Goal: Task Accomplishment & Management: Complete application form

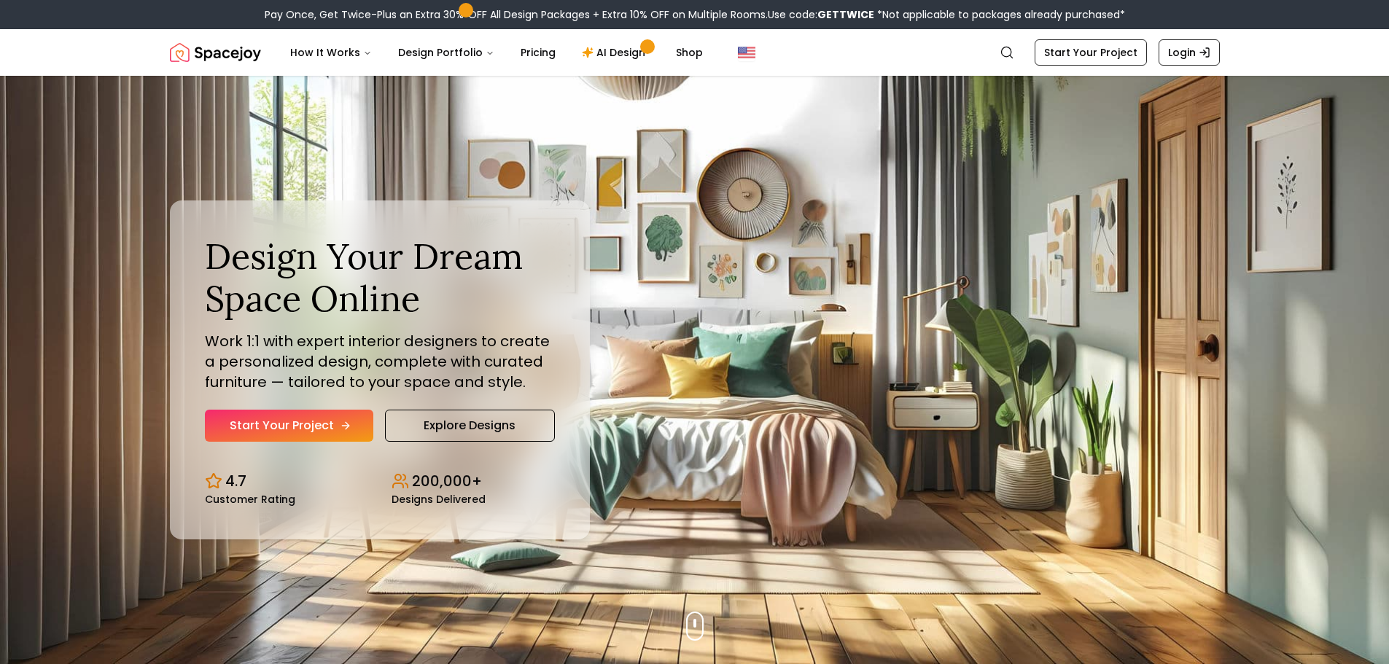
click at [292, 425] on link "Start Your Project" at bounding box center [289, 426] width 168 height 32
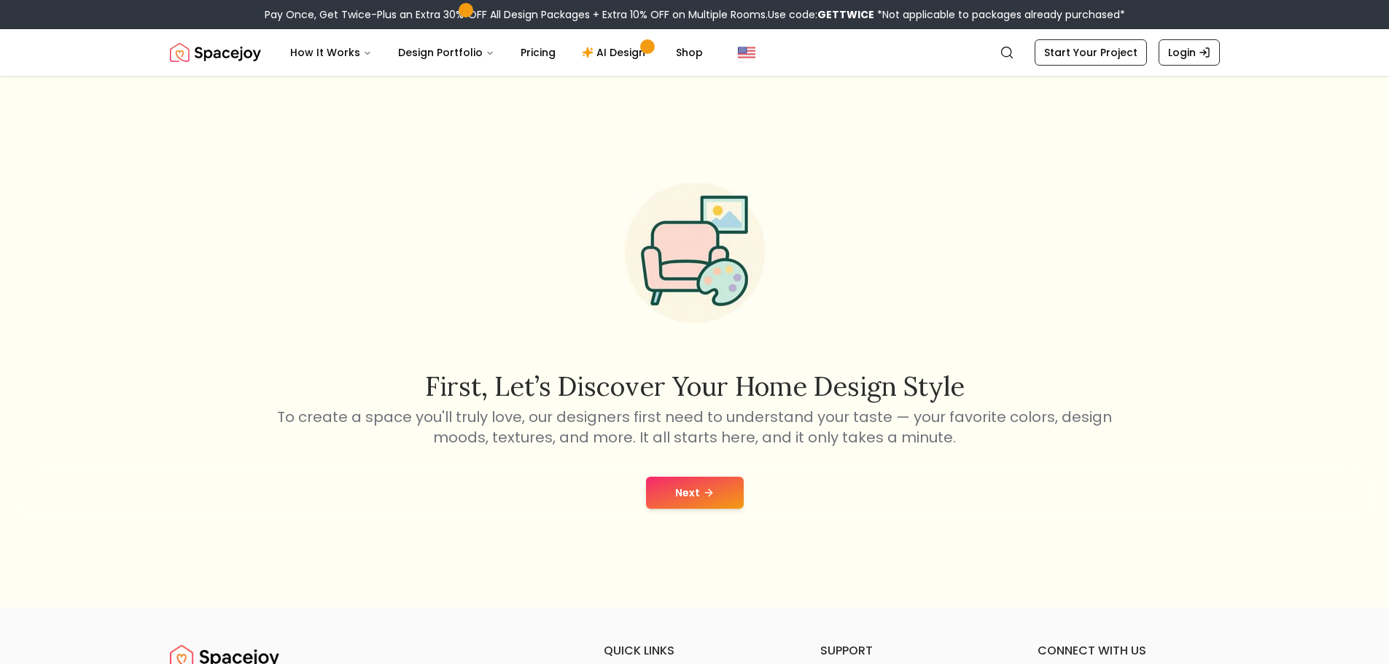
click at [708, 493] on icon at bounding box center [708, 493] width 7 height 0
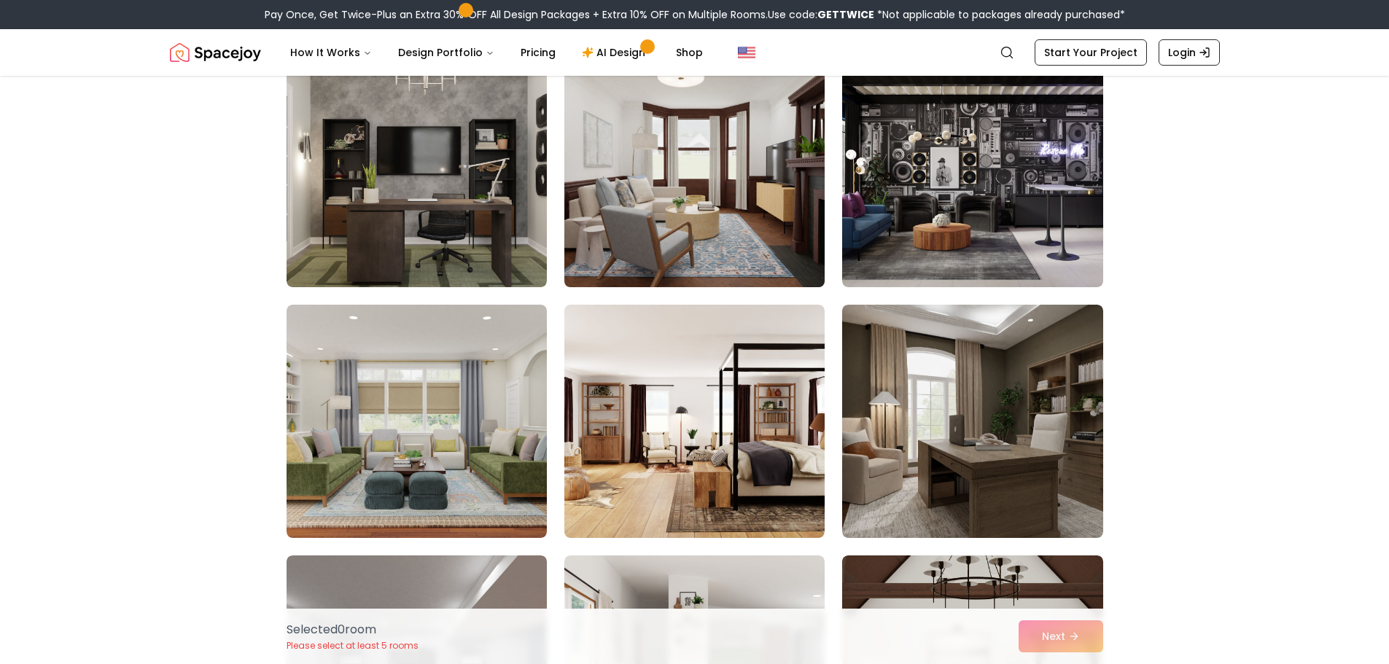
scroll to position [146, 0]
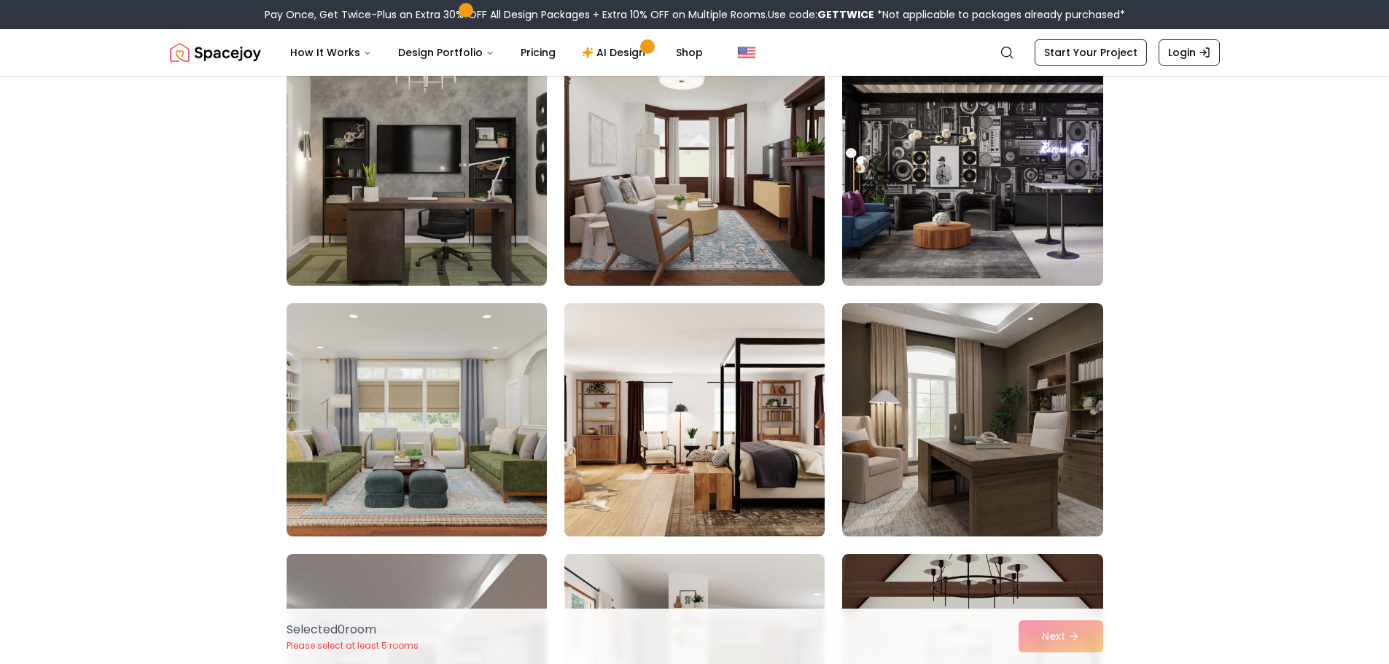
click at [618, 498] on img at bounding box center [694, 420] width 273 height 245
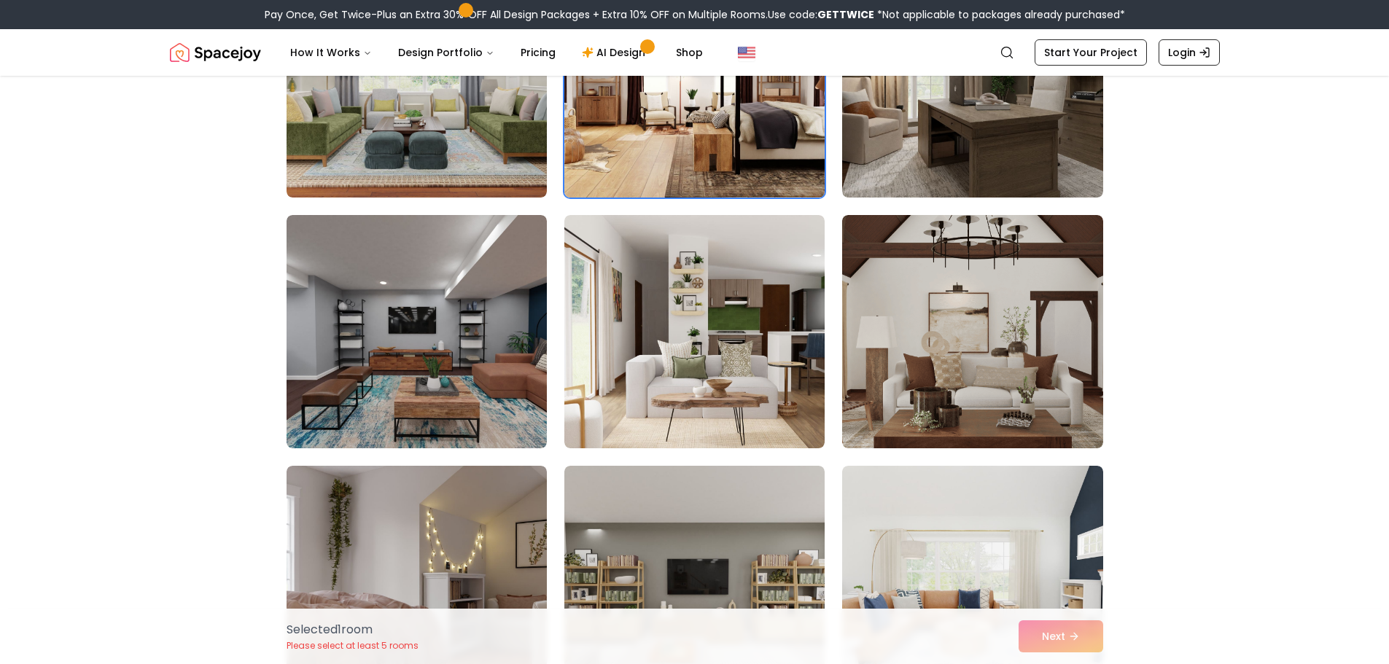
scroll to position [510, 0]
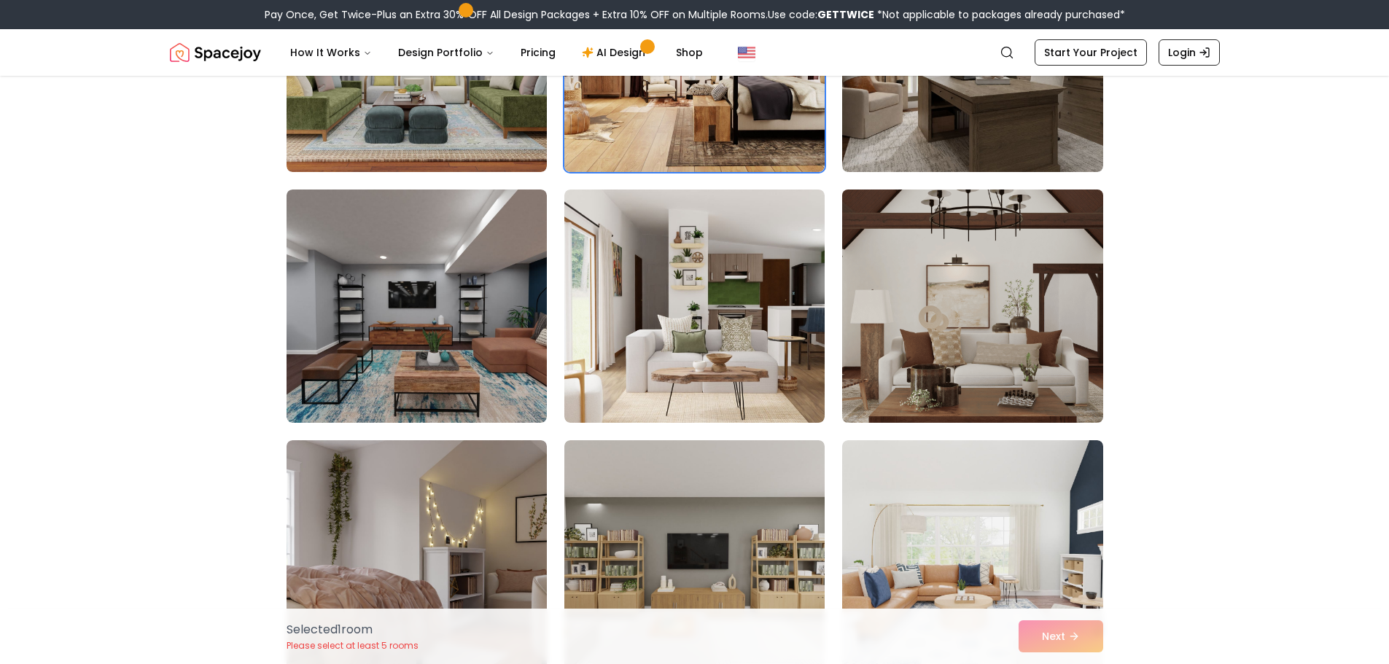
click at [997, 363] on img at bounding box center [972, 306] width 273 height 245
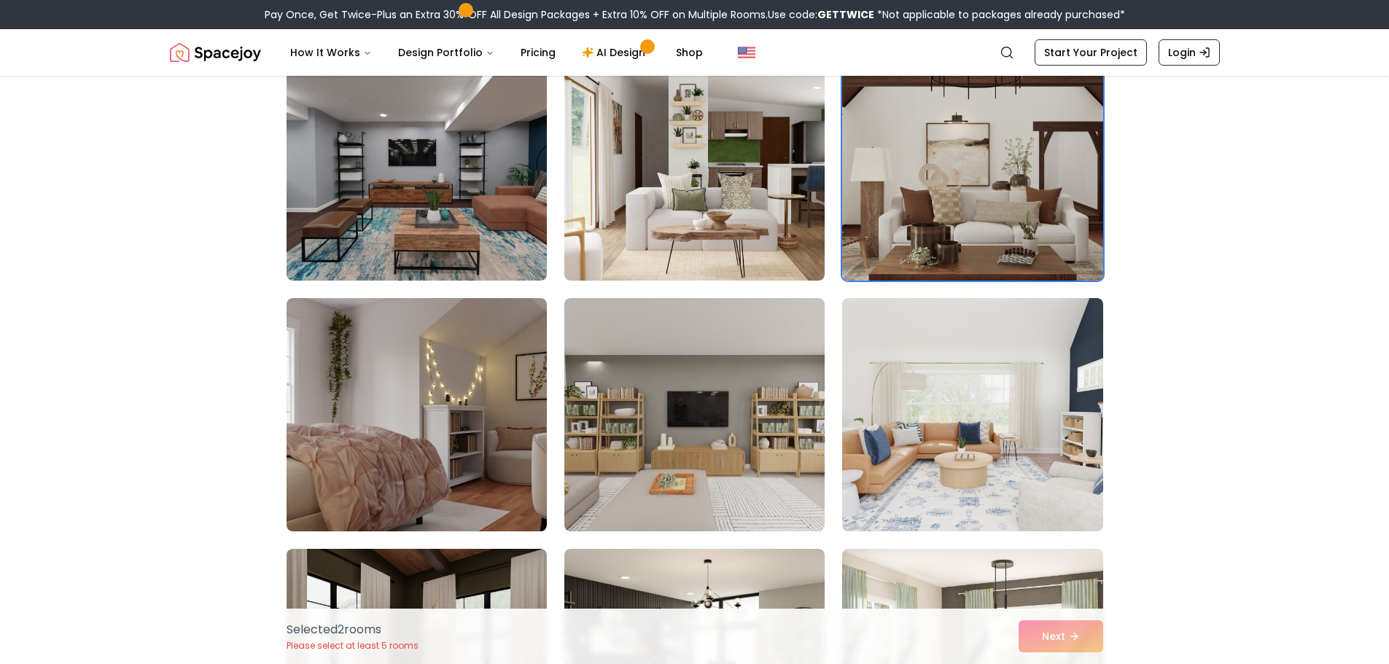
scroll to position [656, 0]
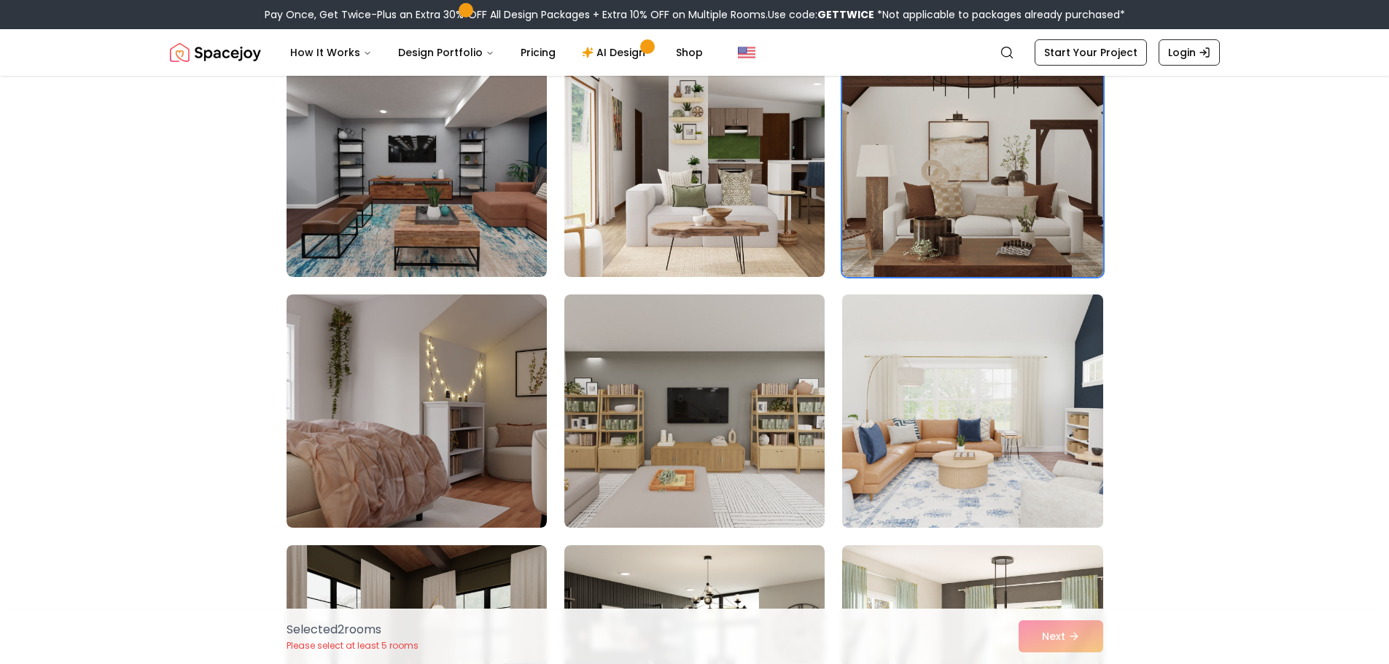
click at [992, 367] on img at bounding box center [972, 411] width 273 height 245
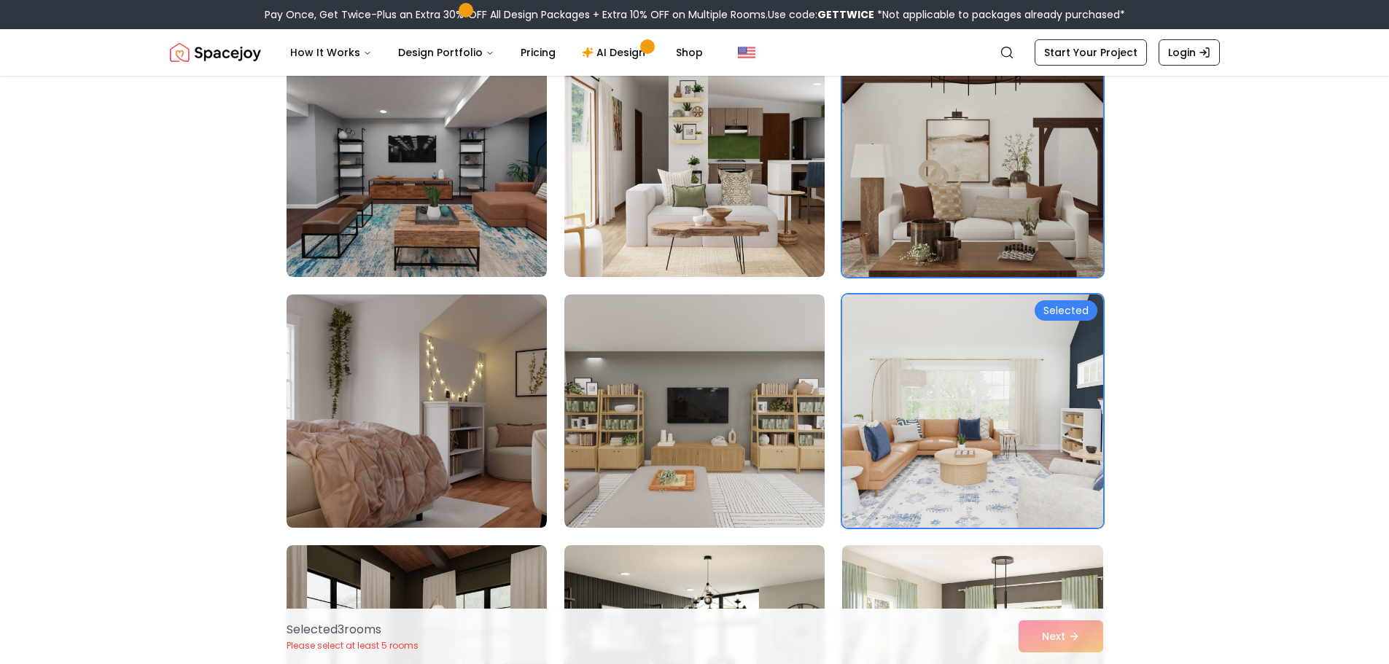
click at [1012, 219] on img at bounding box center [972, 160] width 273 height 245
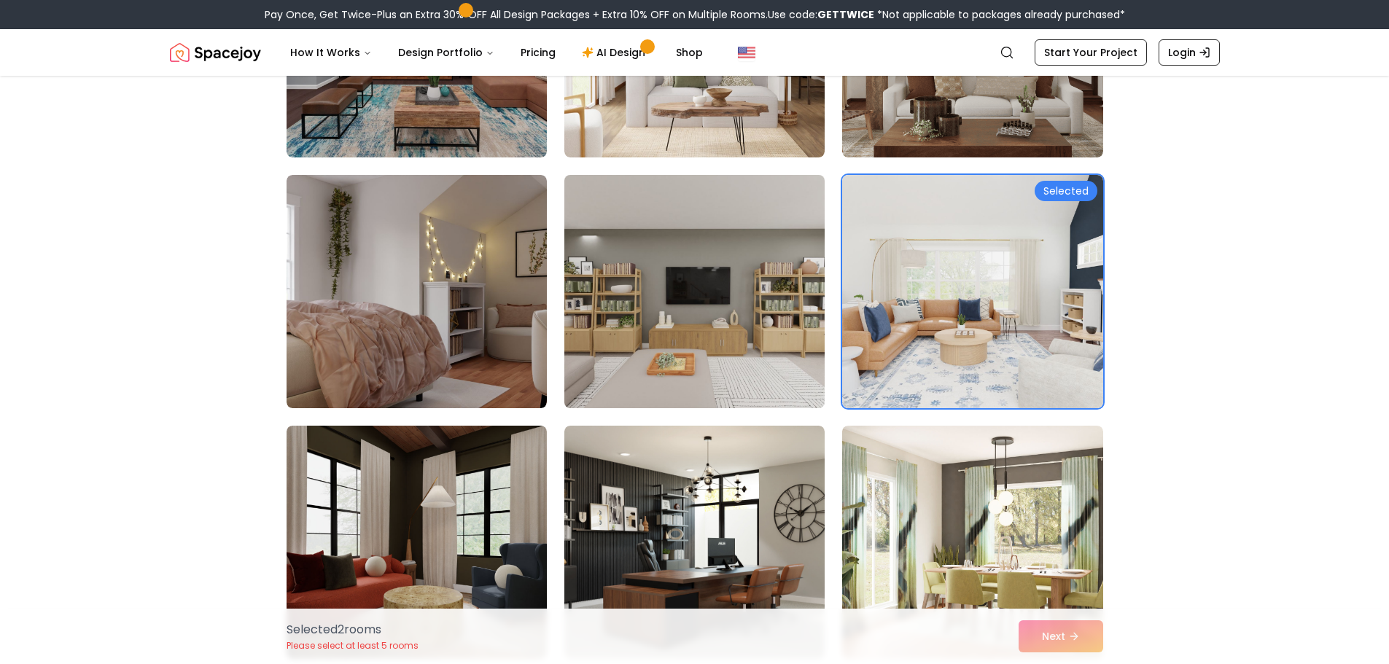
scroll to position [802, 0]
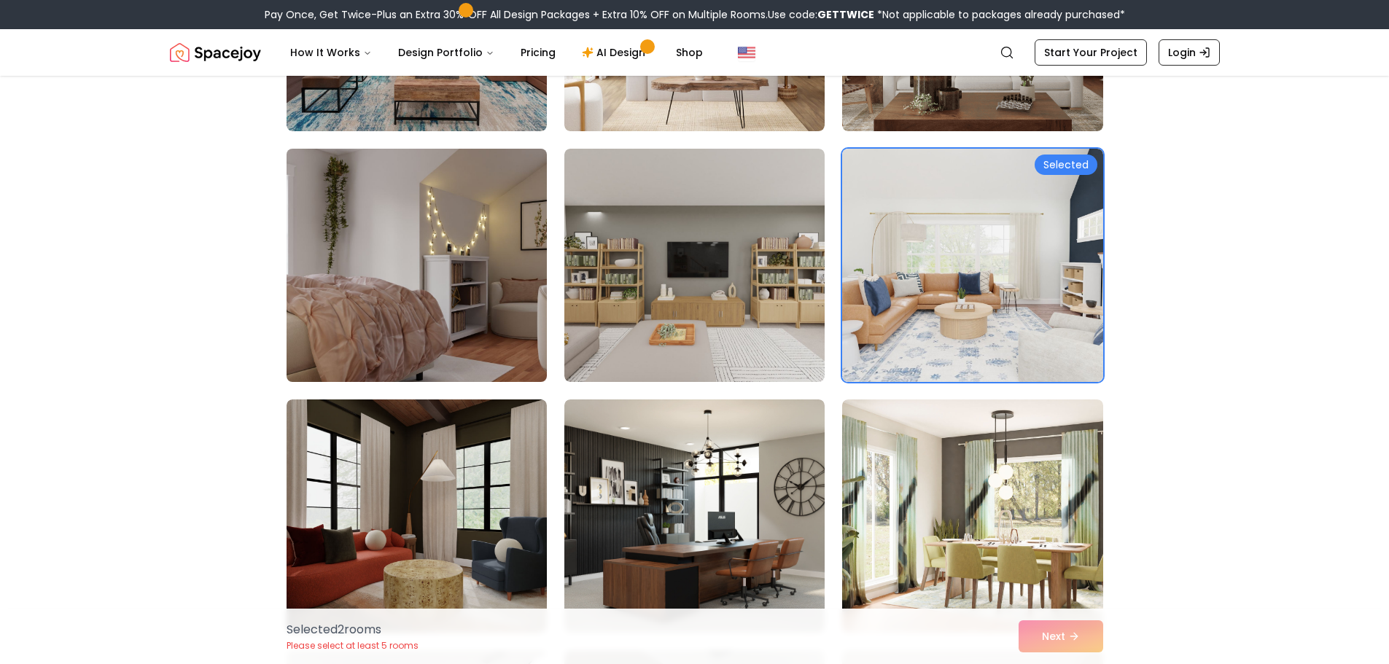
click at [429, 338] on img at bounding box center [416, 265] width 273 height 245
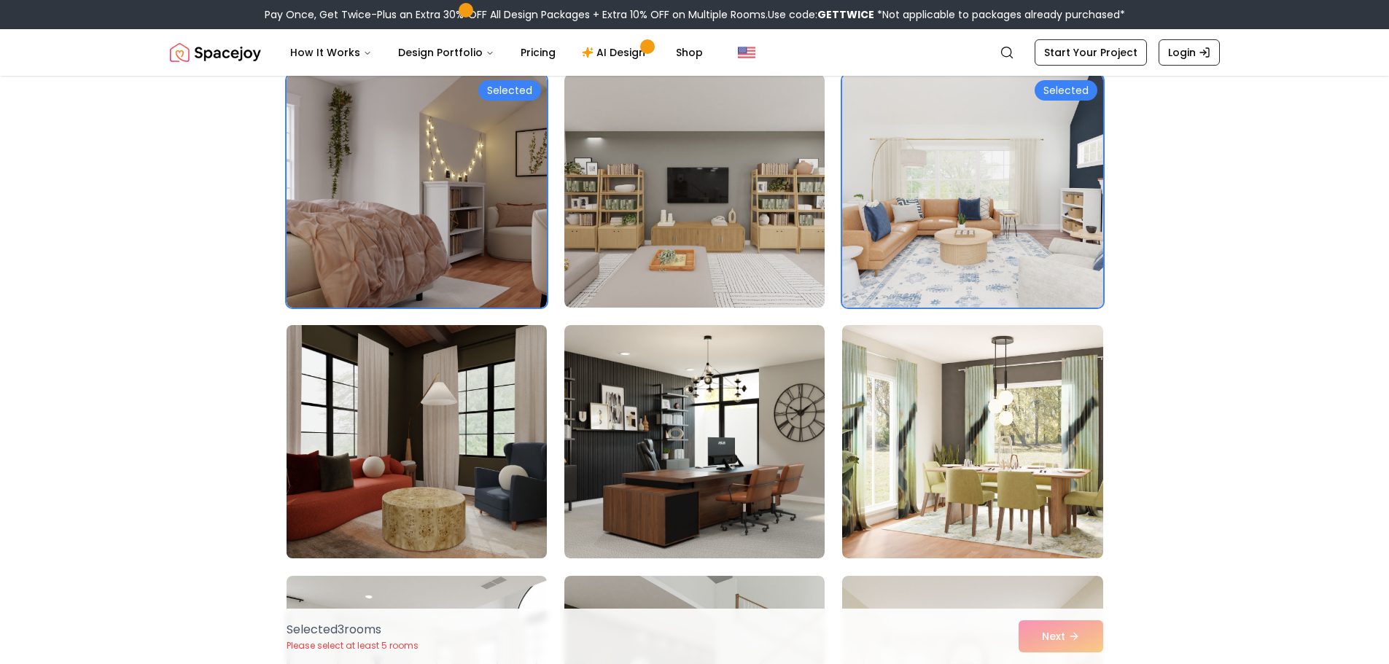
scroll to position [948, 0]
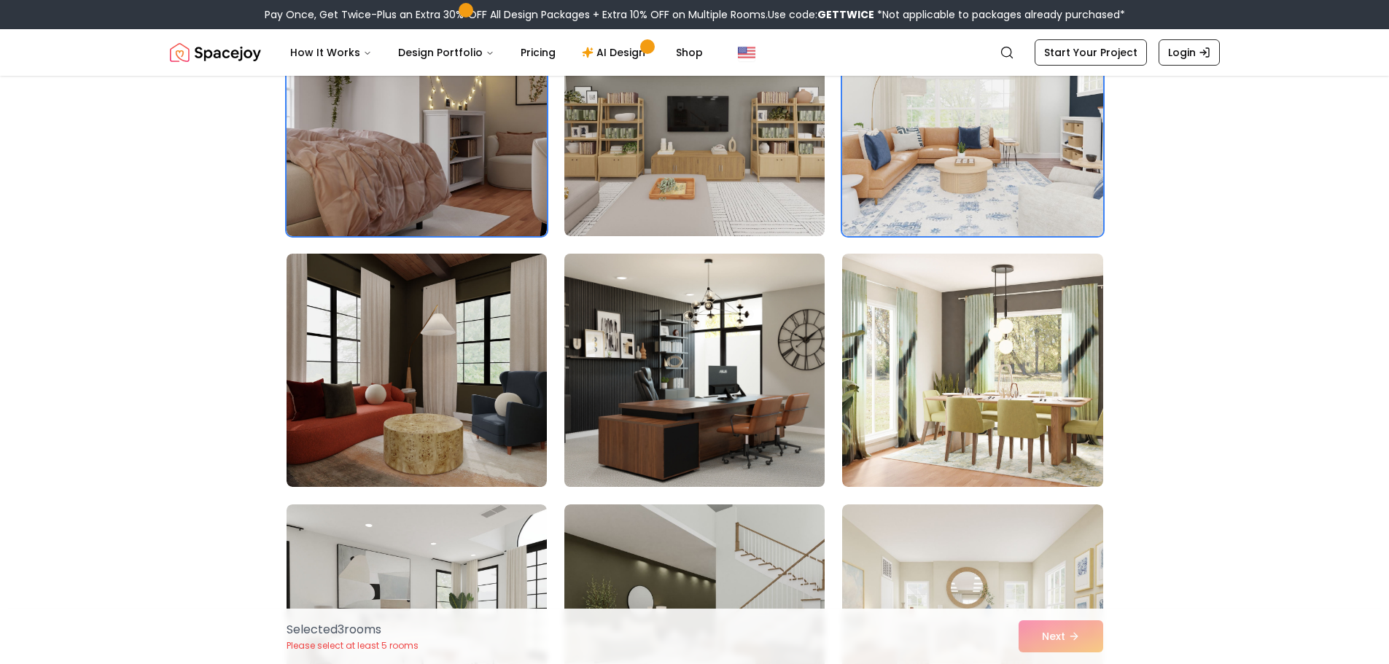
click at [722, 416] on img at bounding box center [694, 370] width 273 height 245
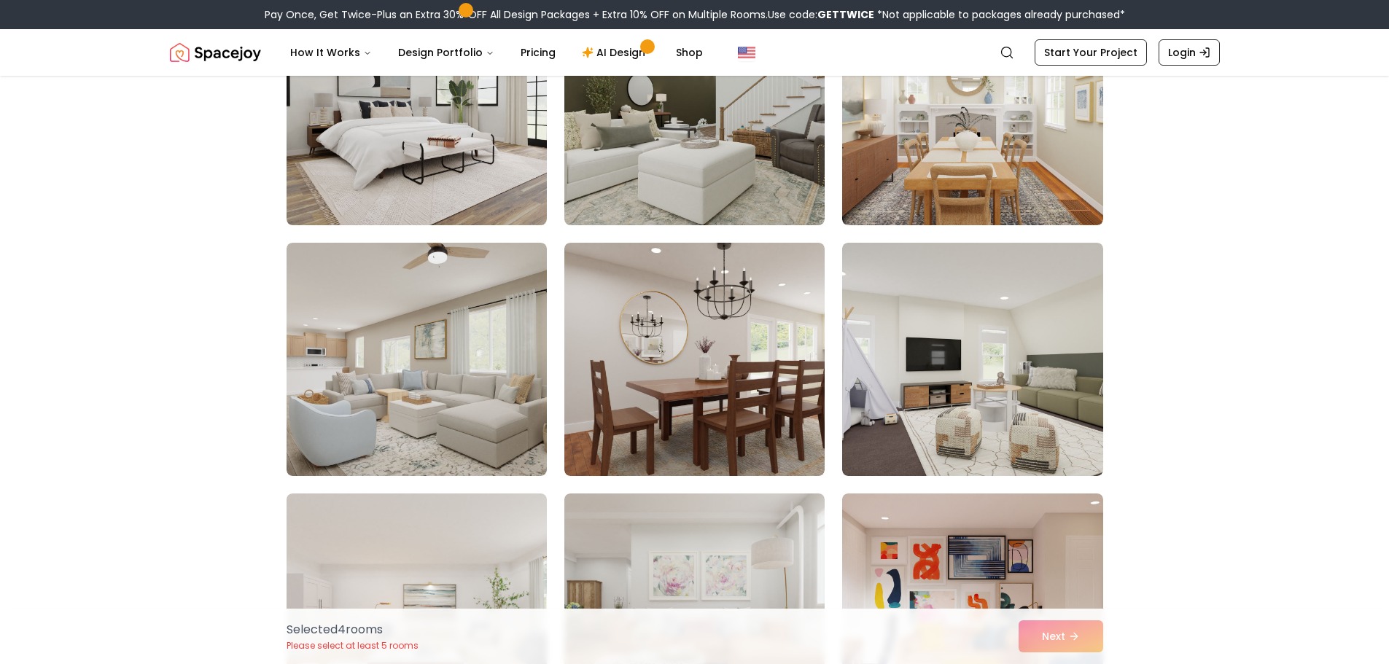
scroll to position [1458, 0]
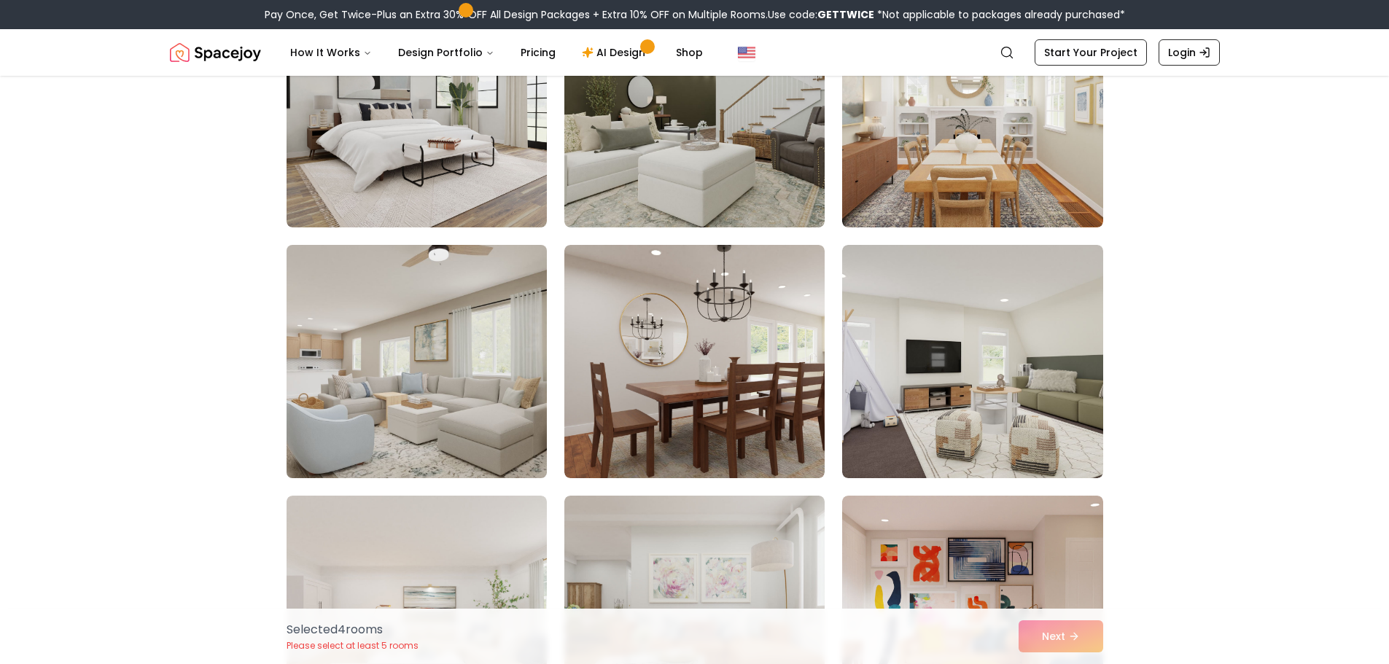
click at [539, 416] on img at bounding box center [416, 361] width 273 height 245
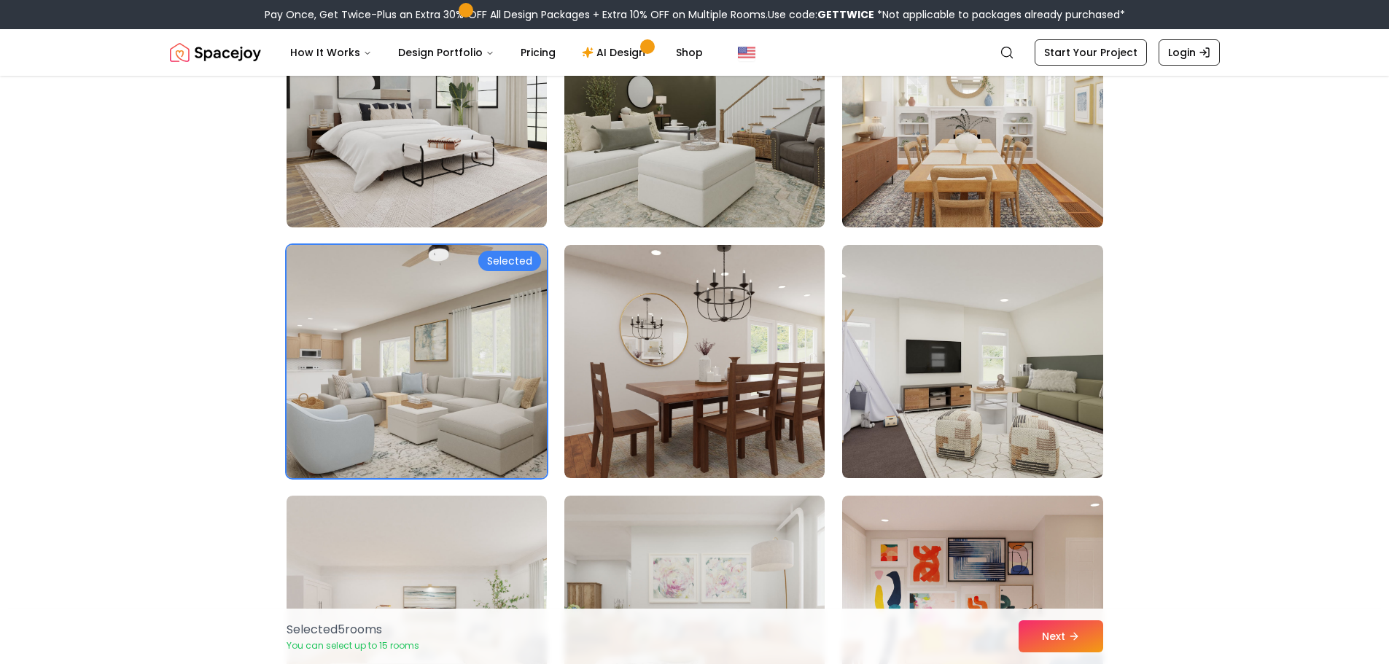
click at [539, 416] on img at bounding box center [416, 361] width 273 height 245
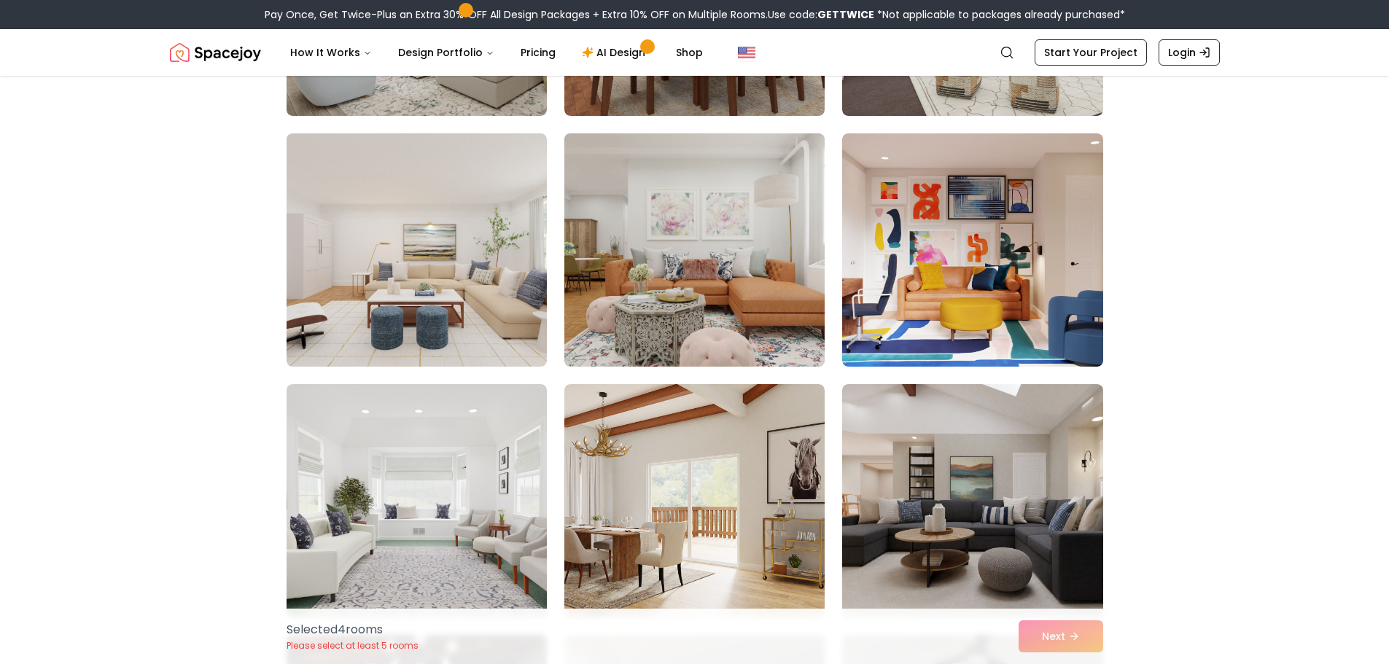
scroll to position [1896, 0]
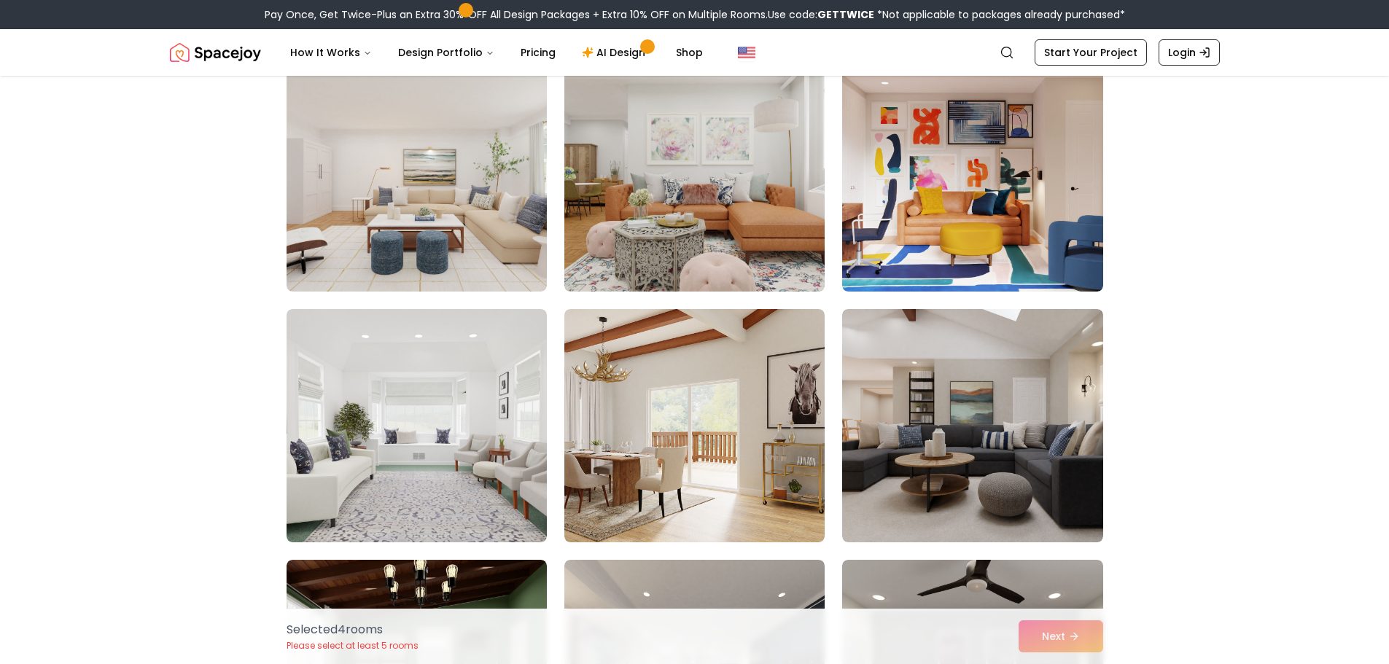
click at [710, 424] on img at bounding box center [694, 425] width 260 height 233
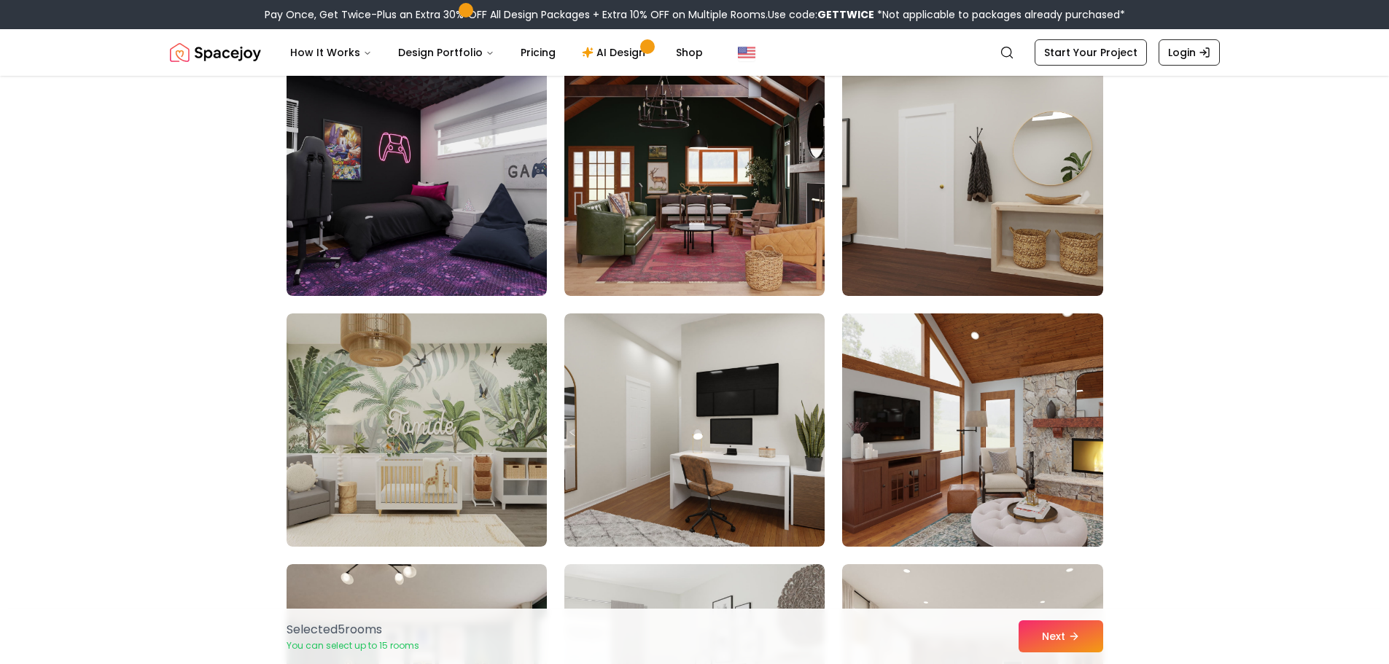
scroll to position [4448, 0]
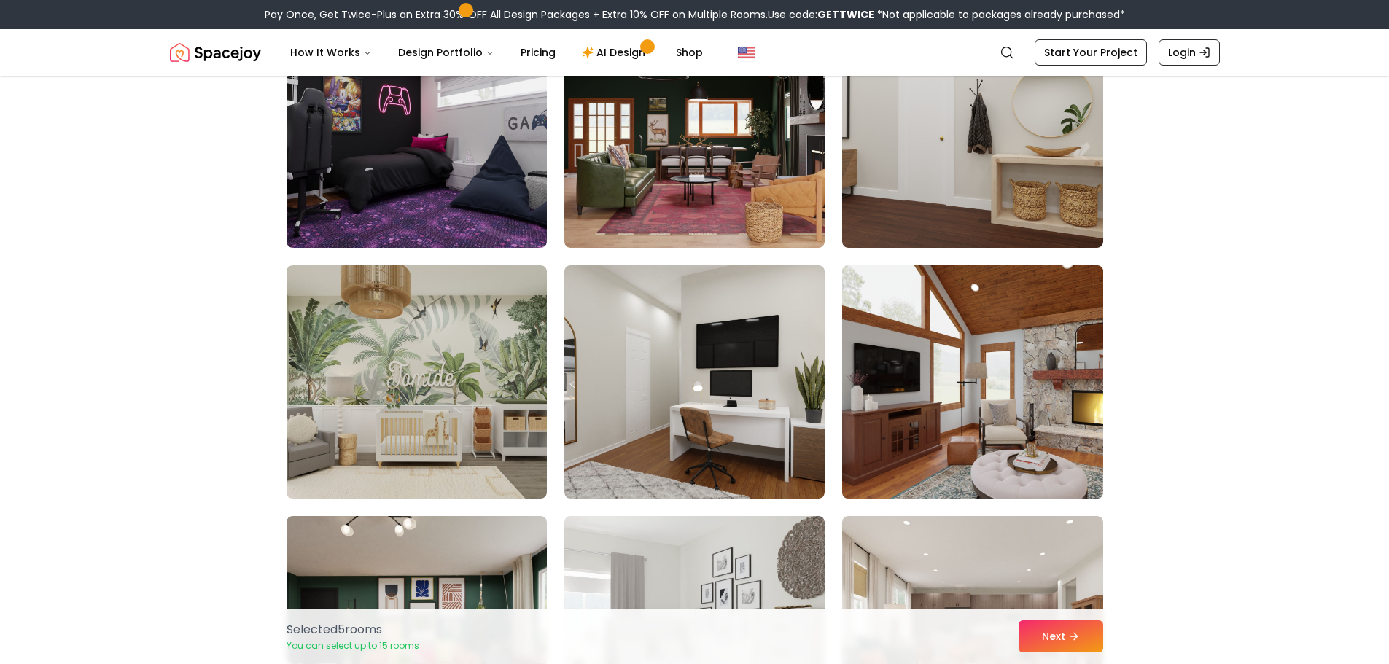
click at [1025, 451] on img at bounding box center [972, 382] width 273 height 245
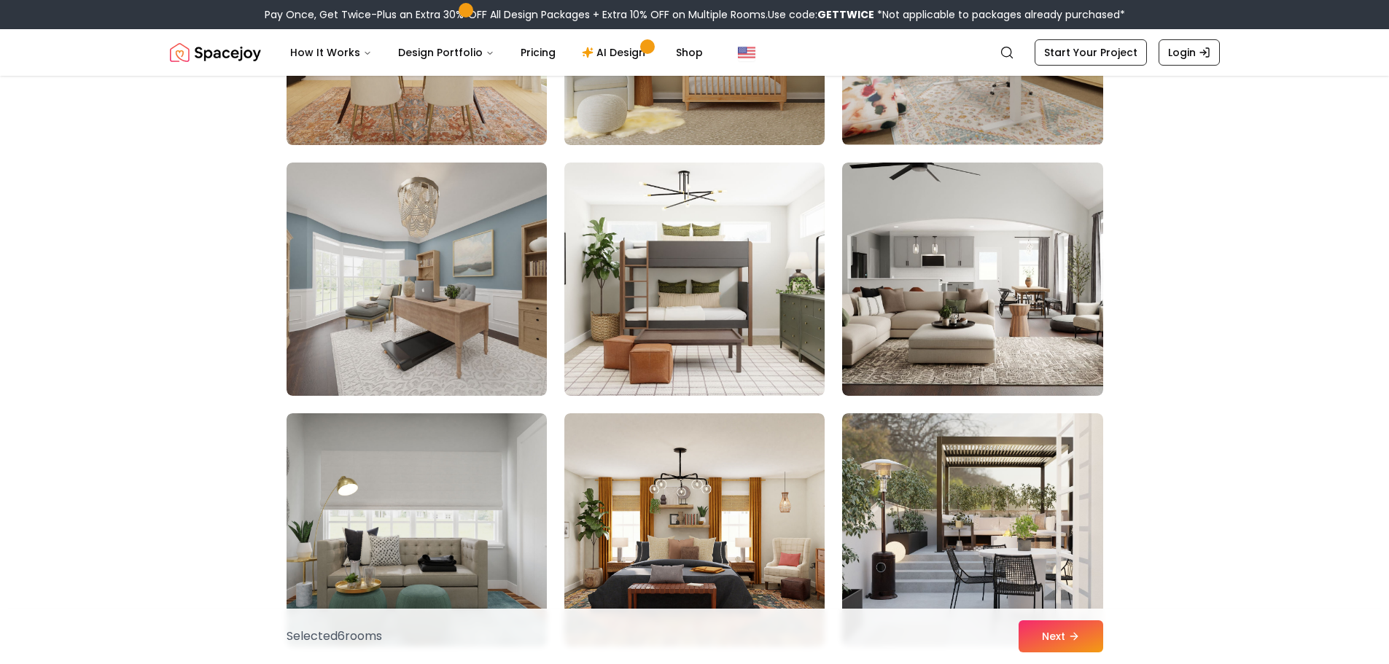
scroll to position [7146, 0]
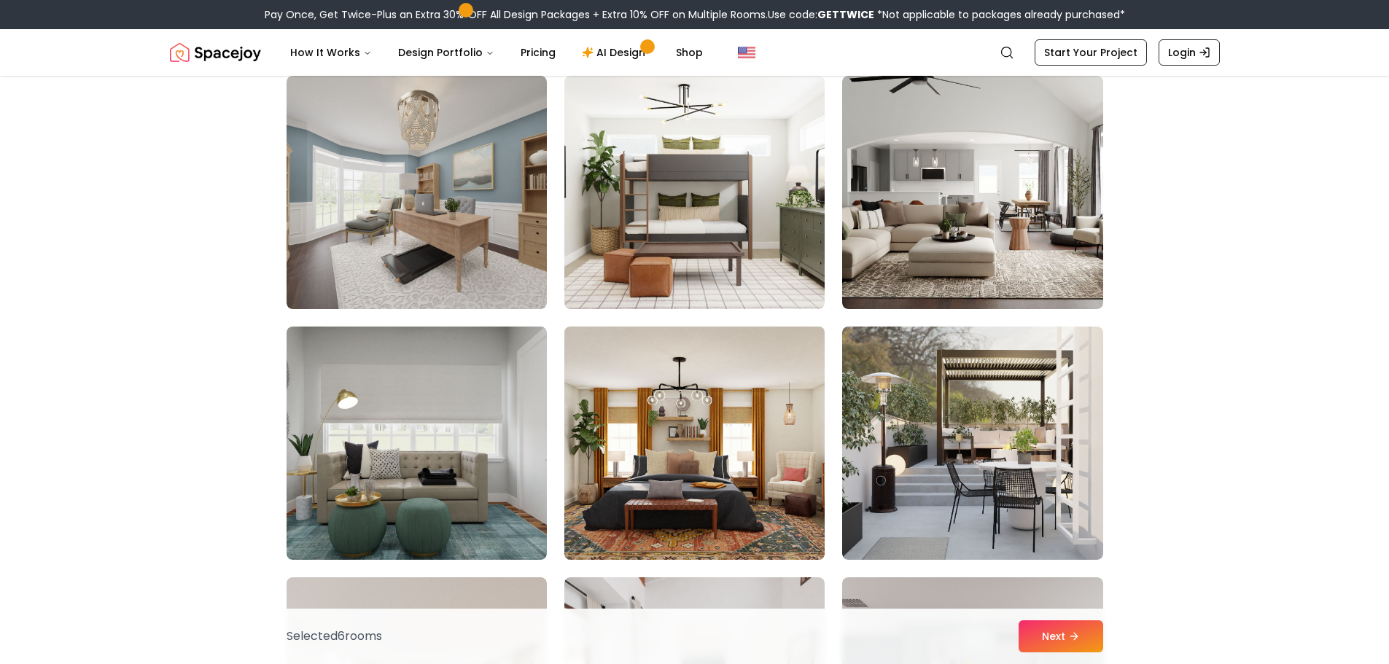
click at [686, 431] on img at bounding box center [694, 443] width 273 height 245
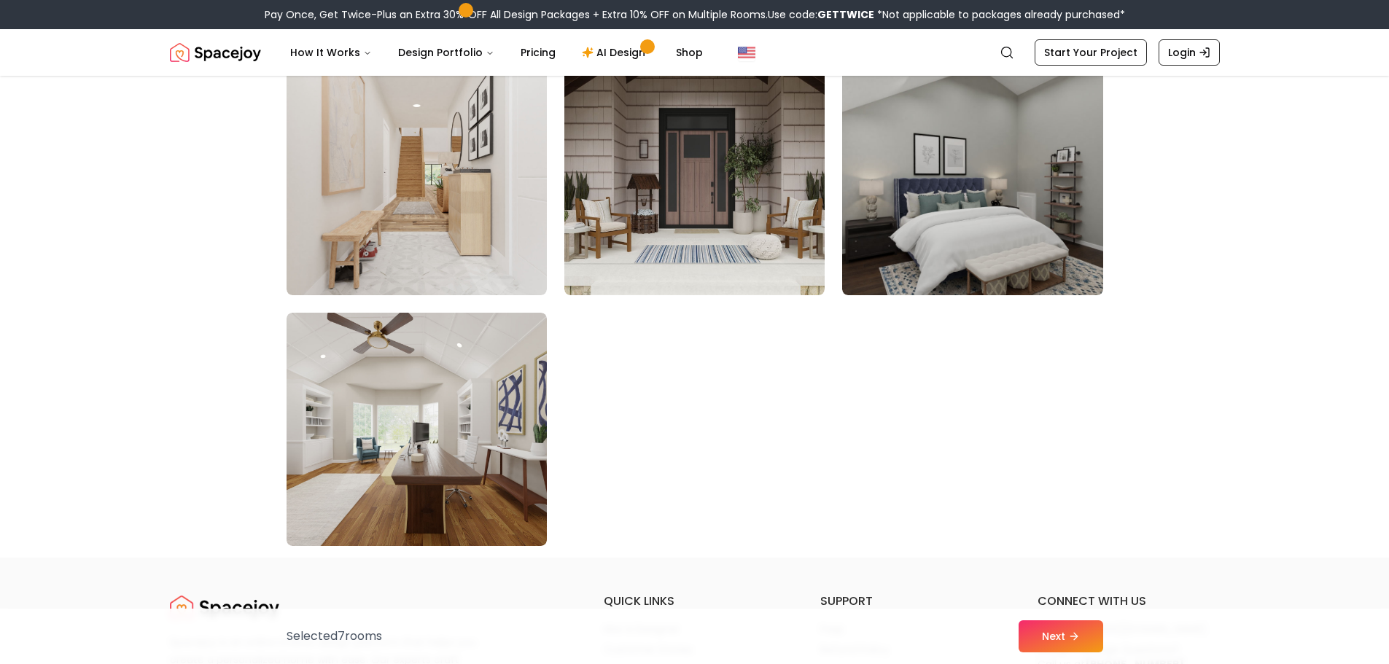
scroll to position [8167, 0]
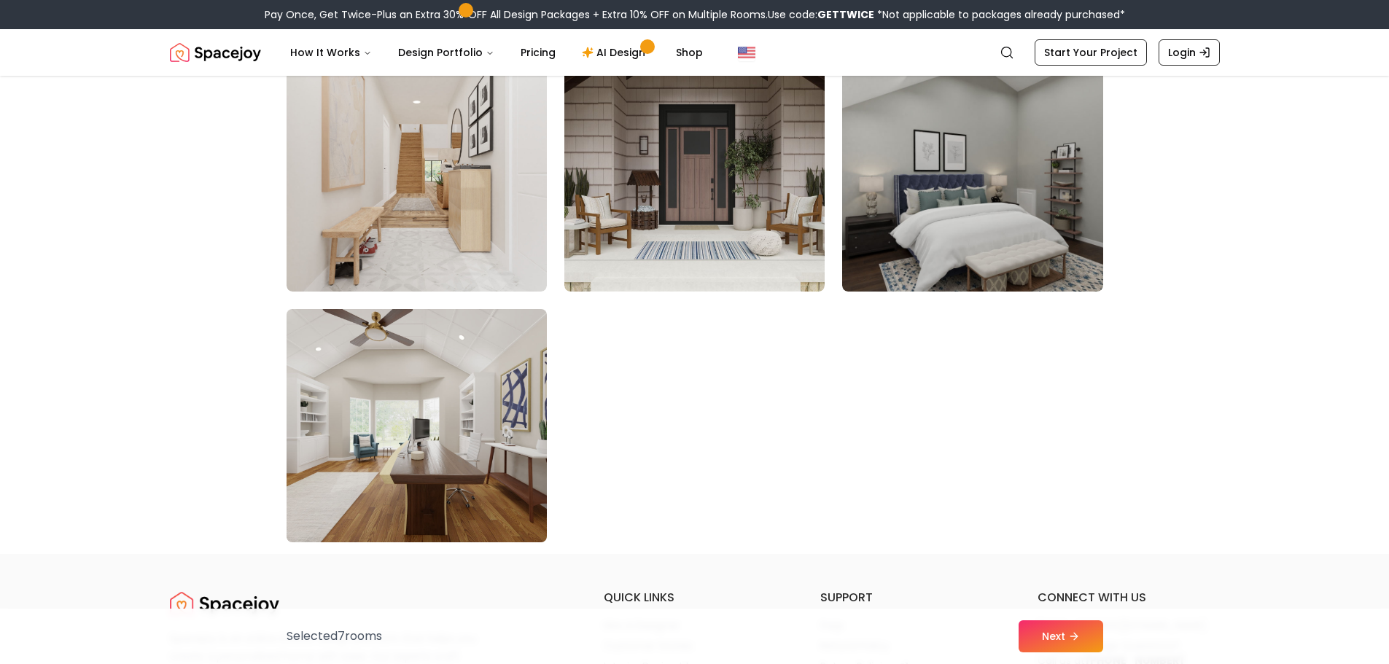
drag, startPoint x: 279, startPoint y: 423, endPoint x: 312, endPoint y: 427, distance: 33.7
click at [312, 427] on img at bounding box center [416, 425] width 273 height 245
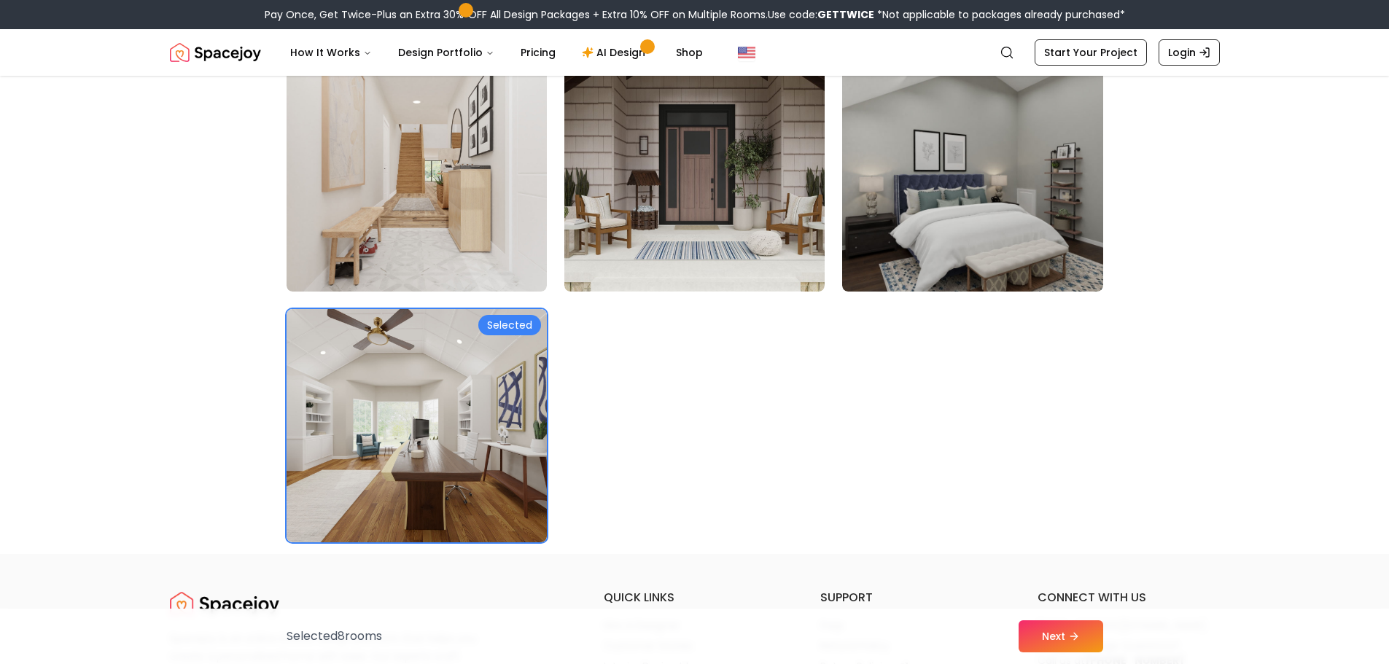
click at [814, 318] on div at bounding box center [694, 332] width 260 height 47
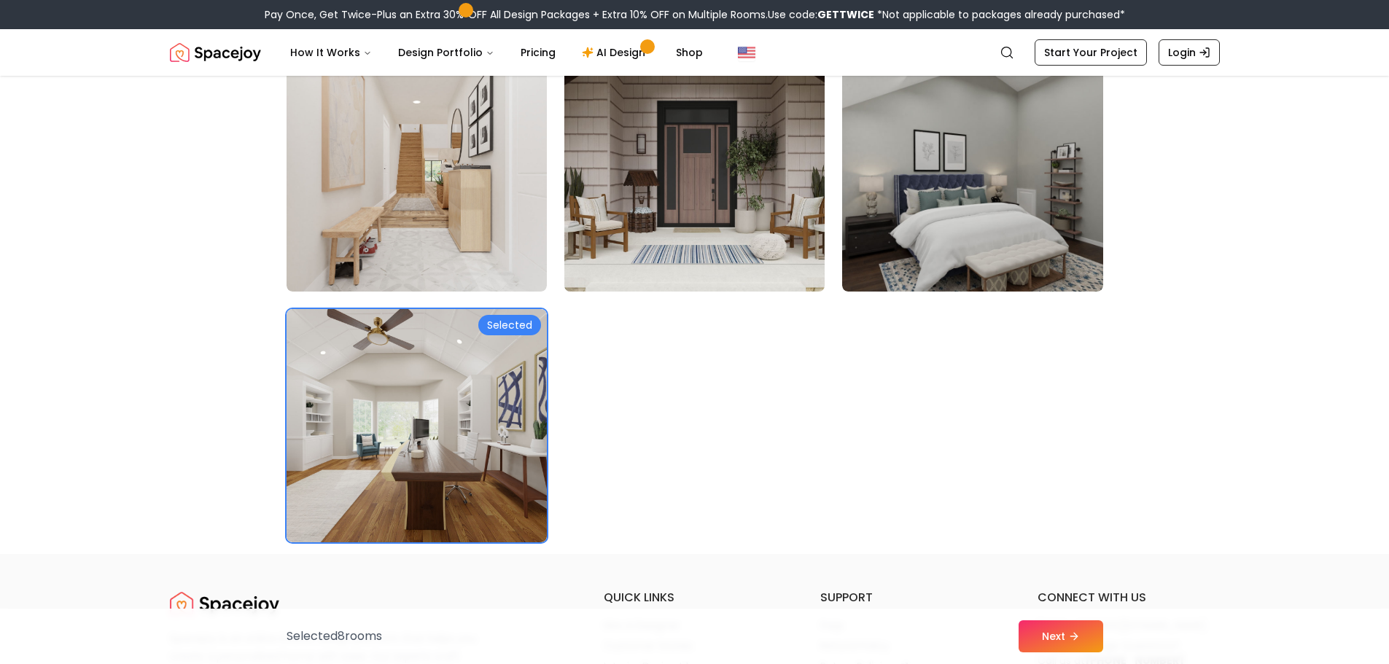
click at [742, 274] on img at bounding box center [694, 175] width 273 height 245
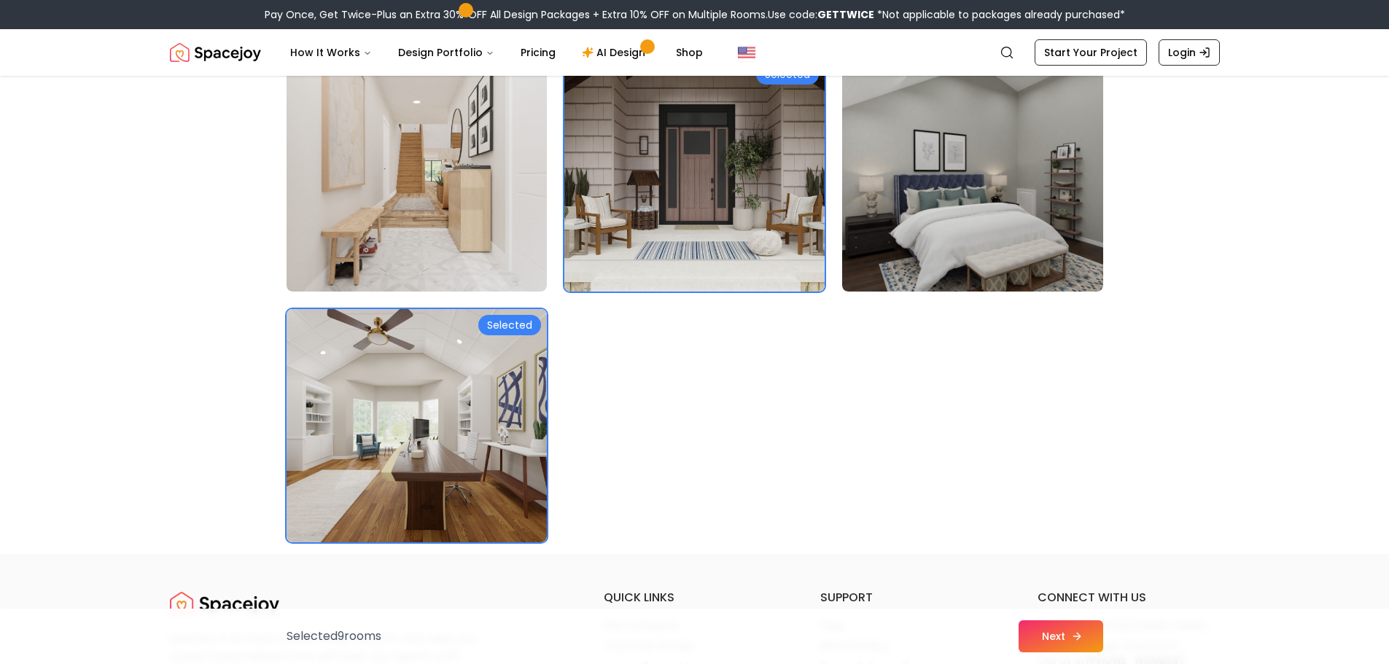
click at [1065, 629] on button "Next" at bounding box center [1061, 637] width 85 height 32
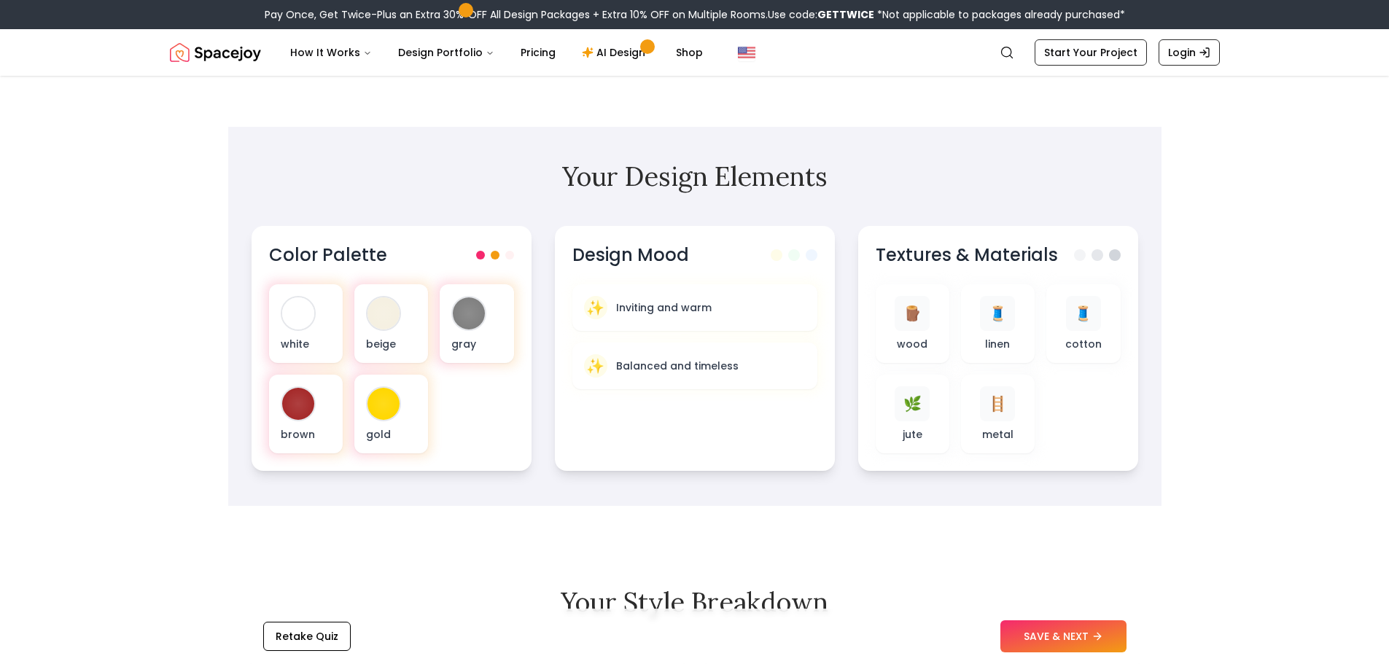
scroll to position [438, 0]
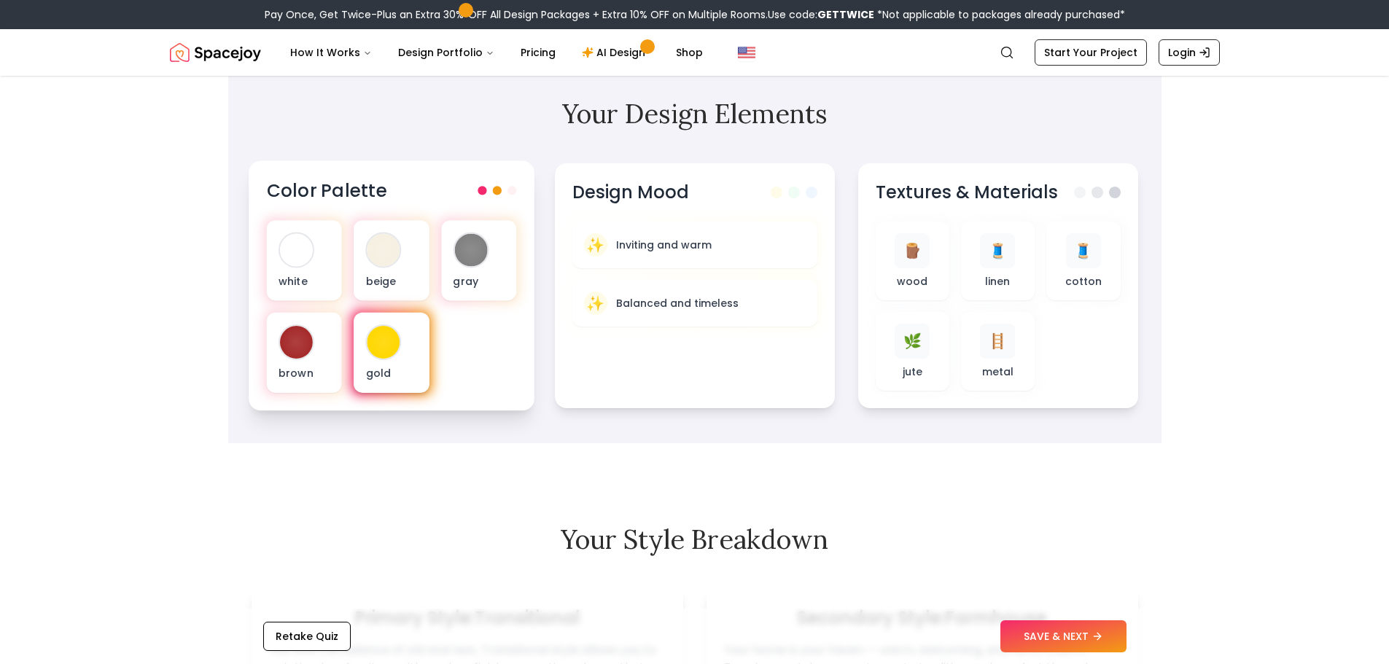
click at [389, 367] on p "gold" at bounding box center [391, 373] width 52 height 15
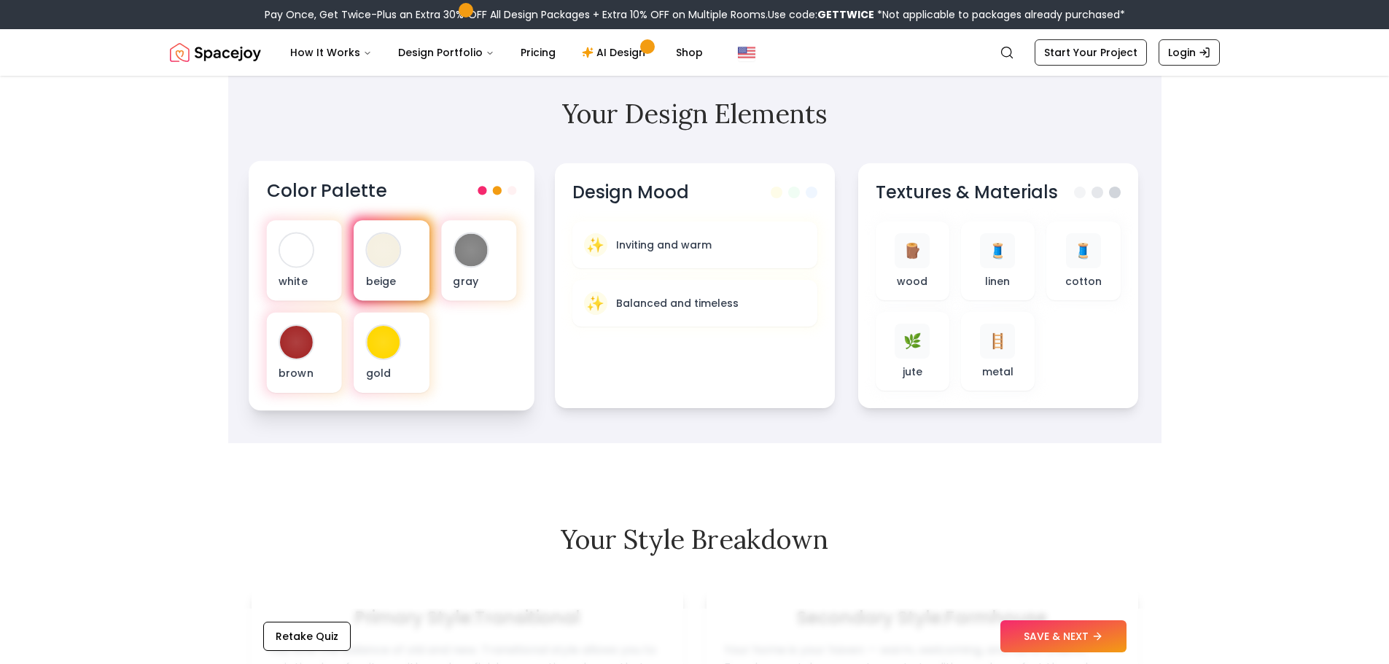
click at [402, 276] on p "beige" at bounding box center [391, 281] width 52 height 15
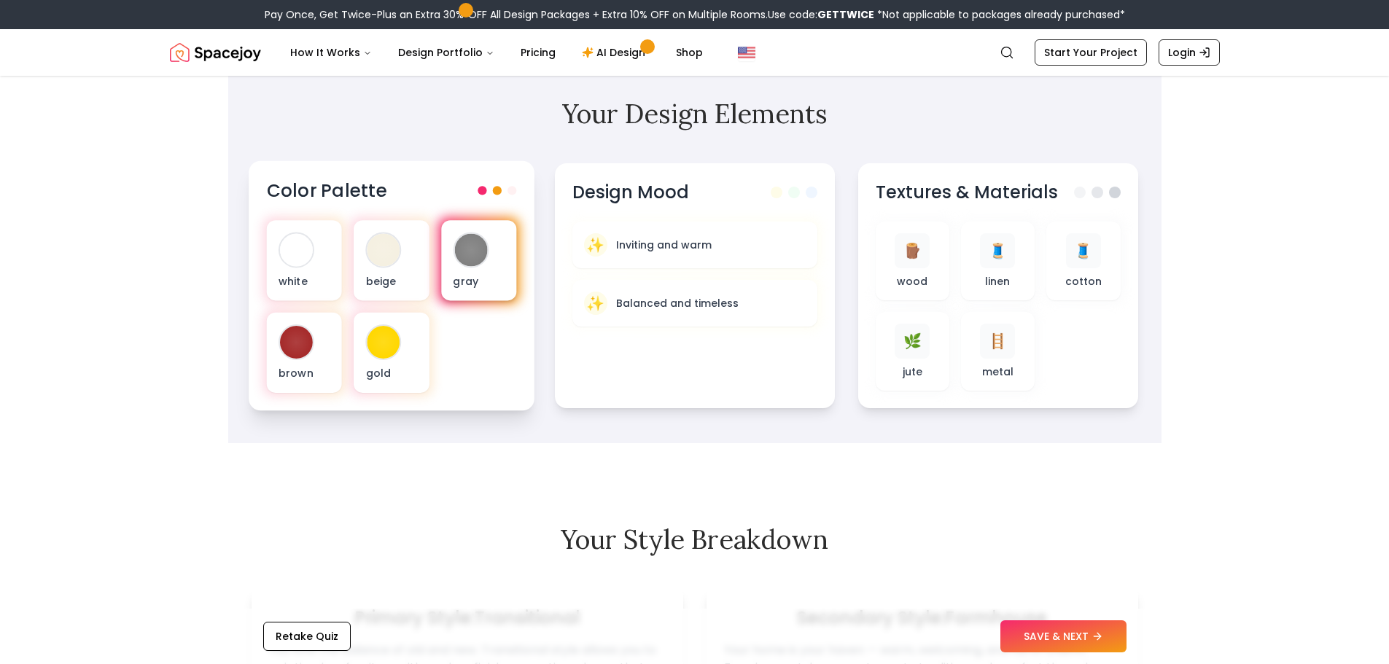
click at [461, 279] on p "gray" at bounding box center [479, 281] width 52 height 15
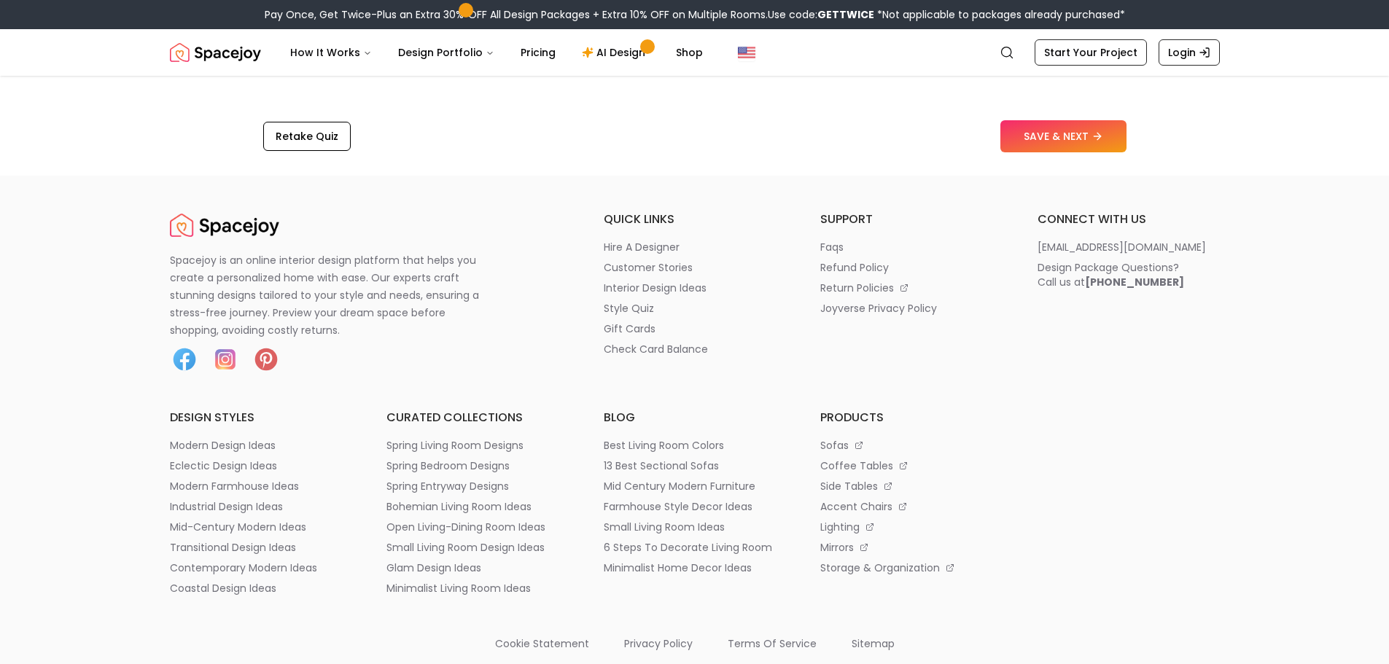
scroll to position [2406, 0]
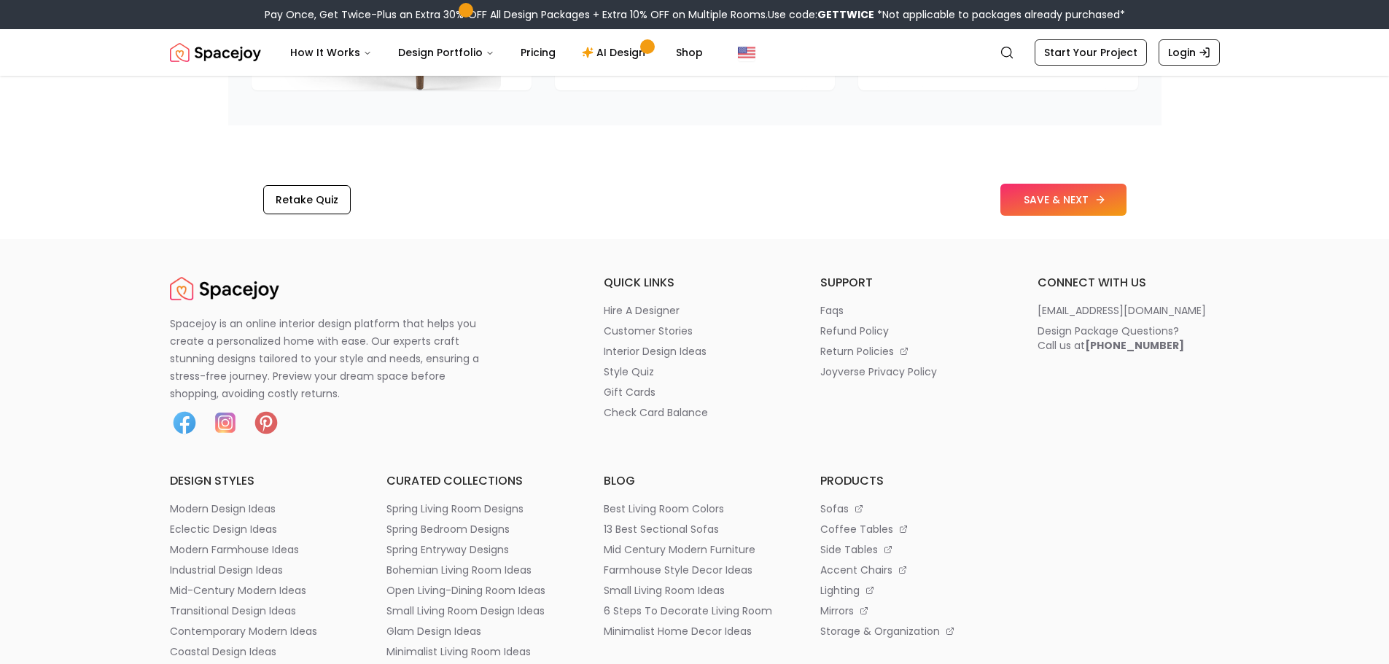
click at [1060, 188] on button "SAVE & NEXT" at bounding box center [1063, 200] width 126 height 32
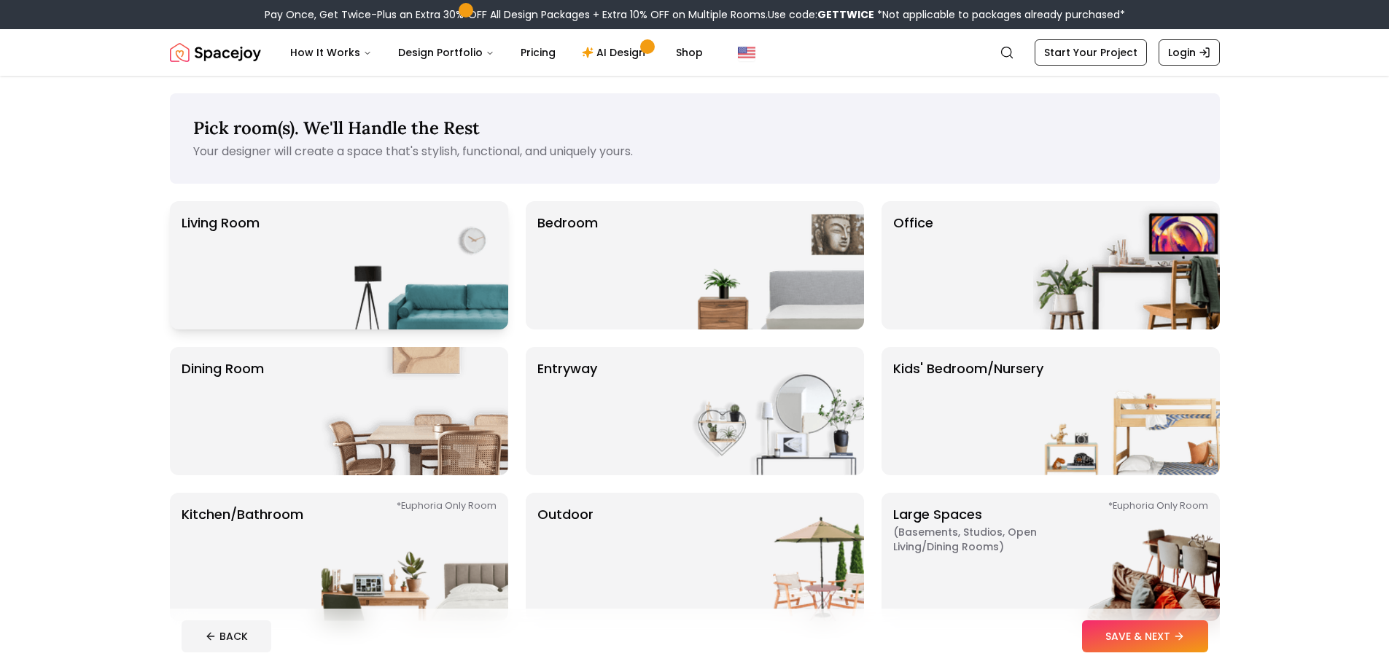
click at [308, 247] on div "Living Room" at bounding box center [339, 265] width 338 height 128
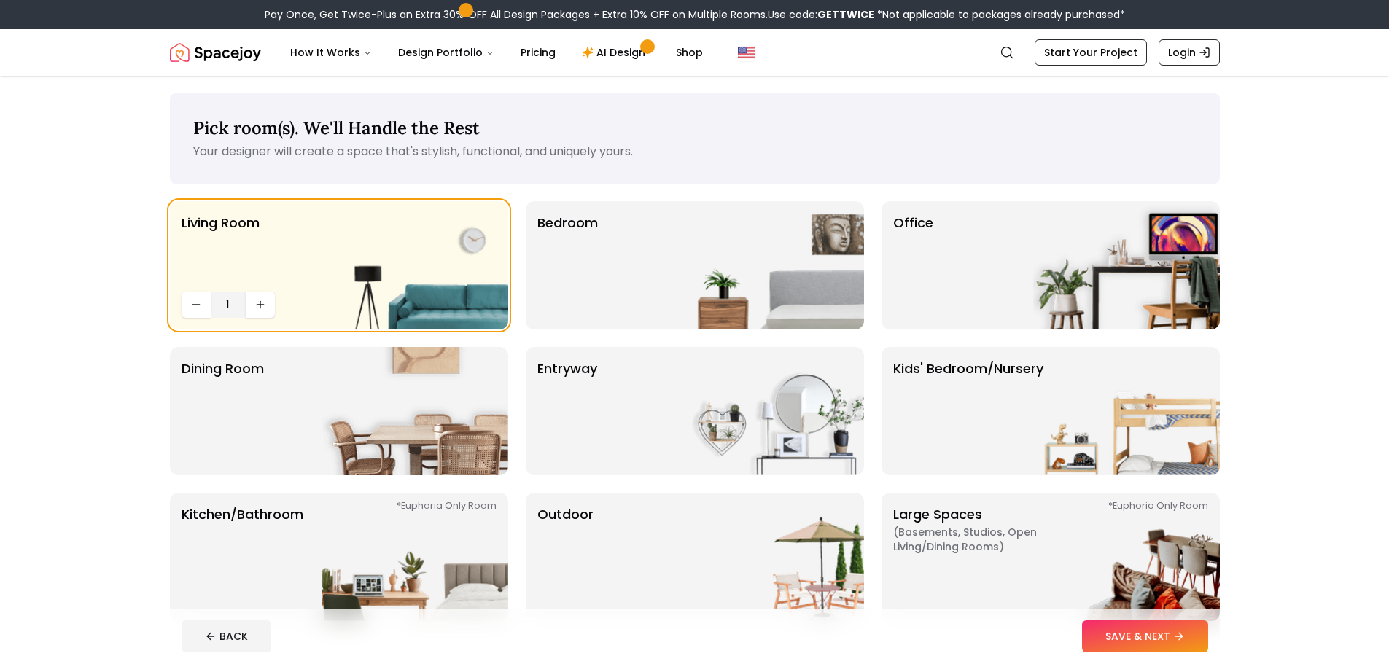
scroll to position [365, 0]
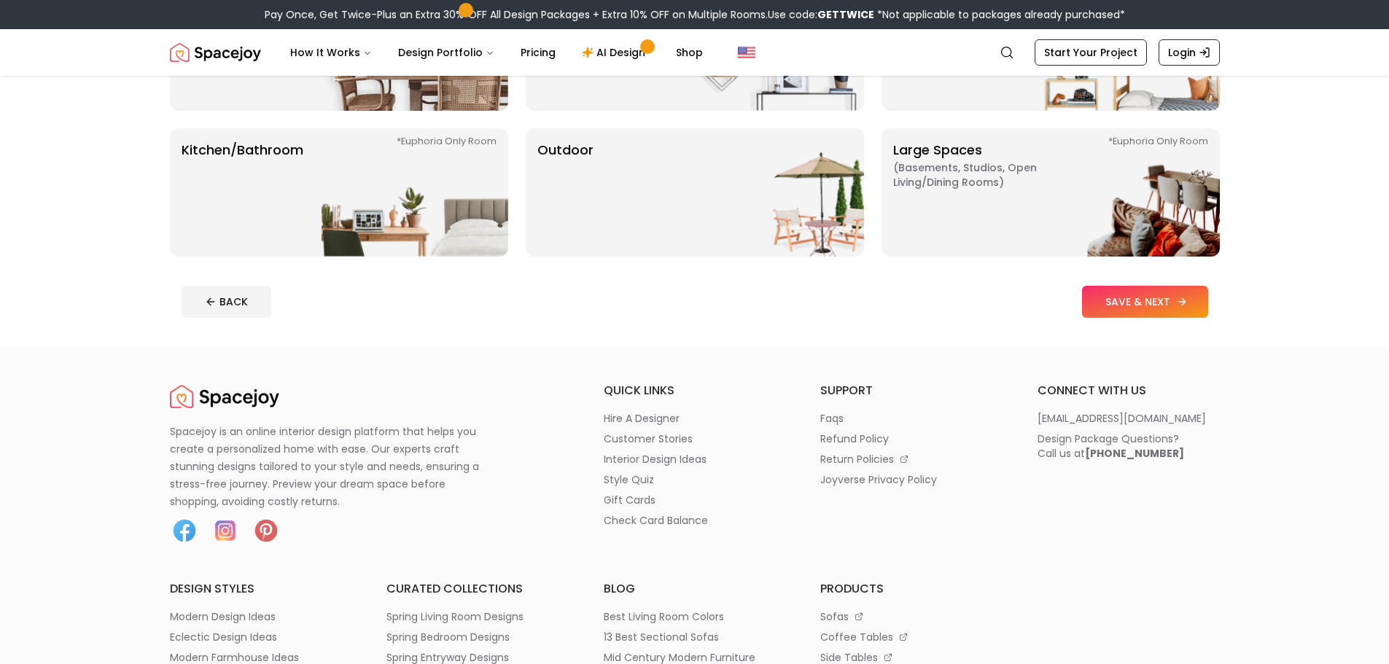
click at [1141, 288] on button "SAVE & NEXT" at bounding box center [1145, 302] width 126 height 32
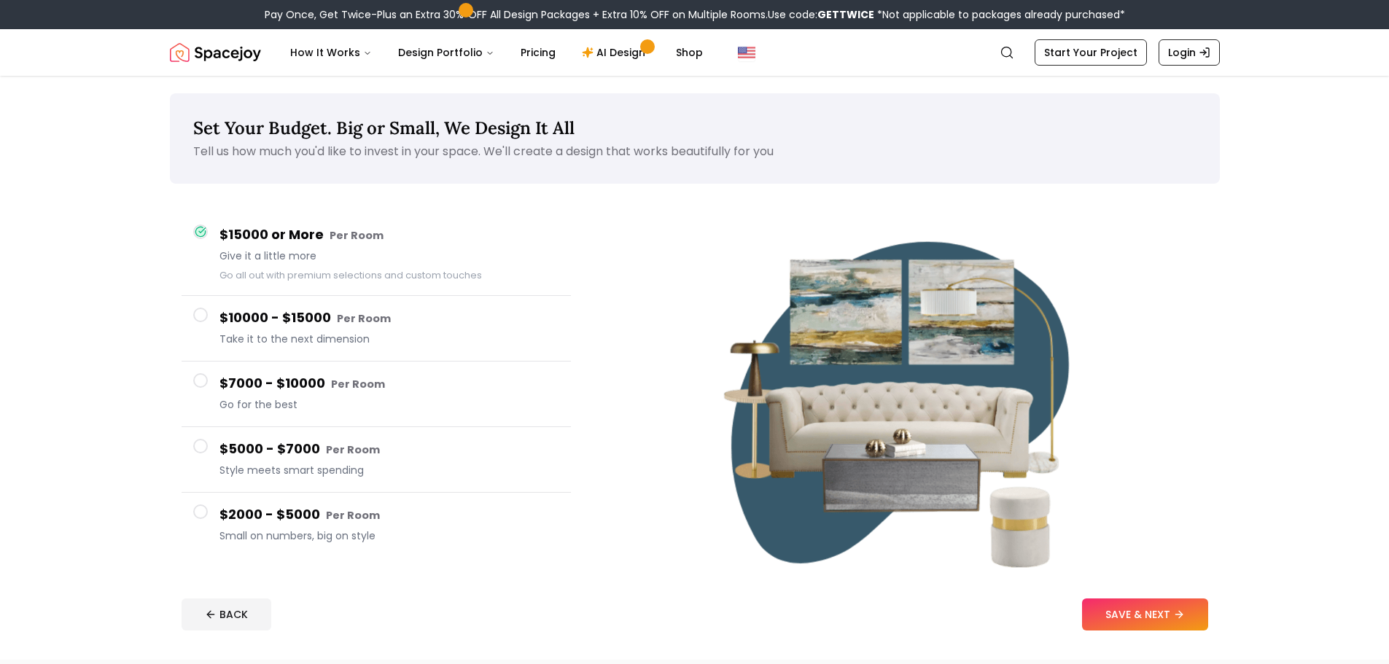
click at [228, 383] on h4 "$7000 - $10000 Per Room" at bounding box center [389, 383] width 340 height 21
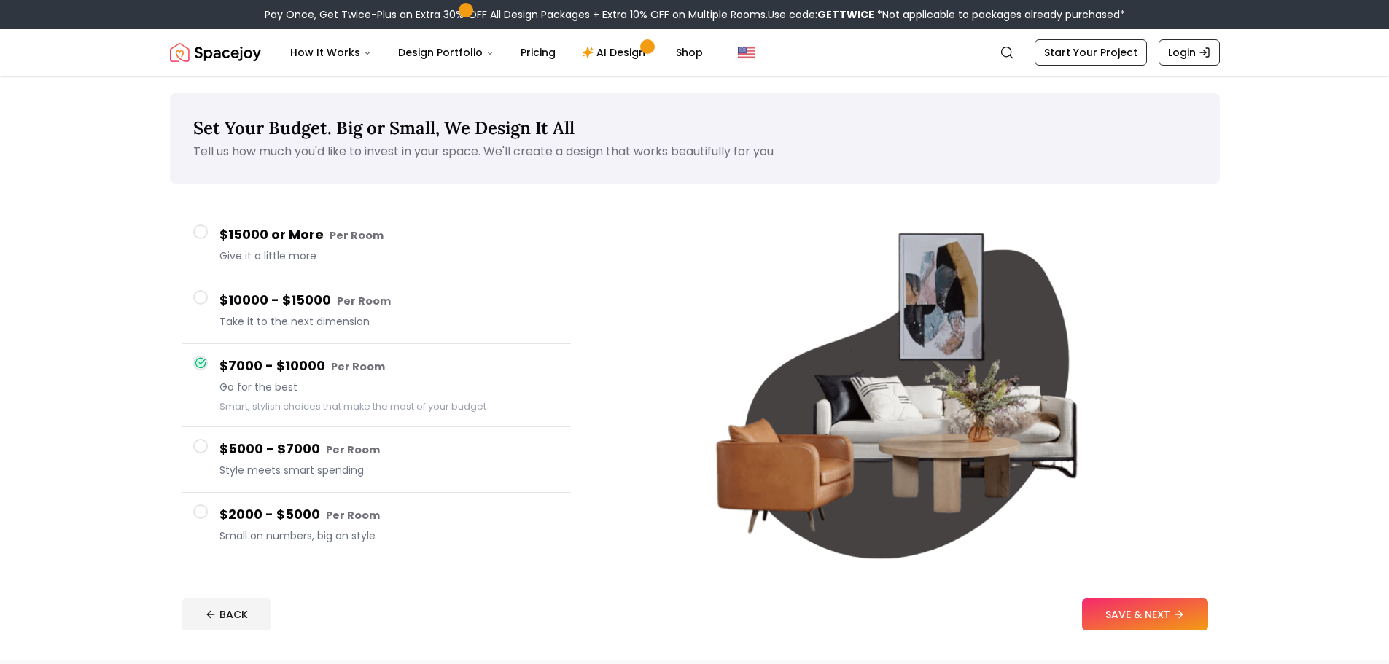
click at [1149, 597] on footer "BACK SAVE & NEXT" at bounding box center [695, 614] width 1050 height 55
click at [1145, 610] on button "SAVE & NEXT" at bounding box center [1145, 615] width 126 height 32
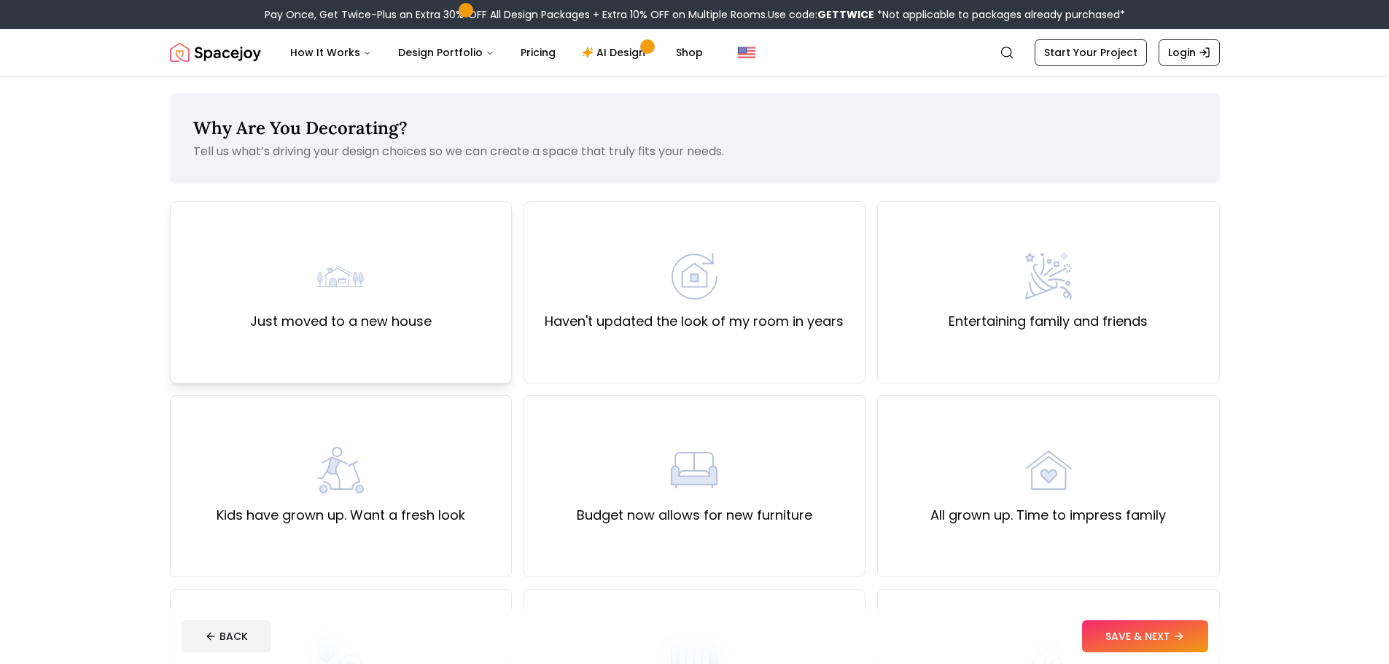
click at [376, 321] on label "Just moved to a new house" at bounding box center [341, 321] width 182 height 20
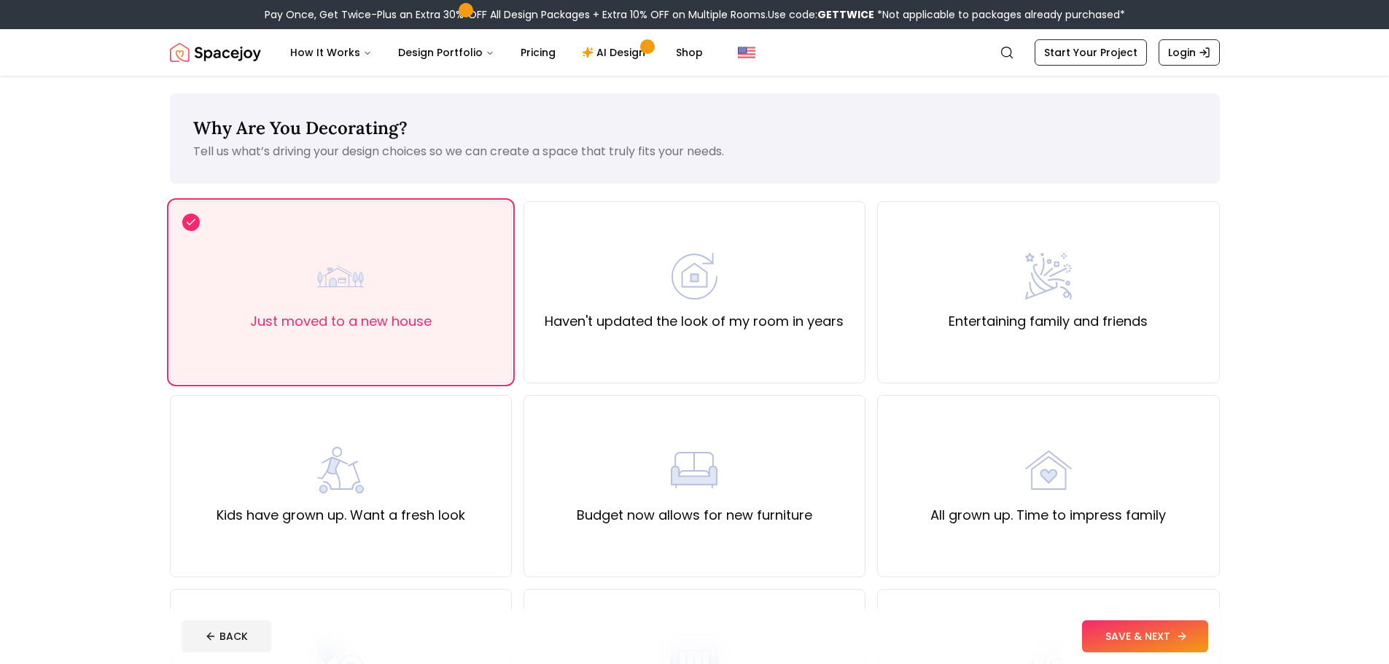
click at [1117, 633] on button "SAVE & NEXT" at bounding box center [1145, 637] width 126 height 32
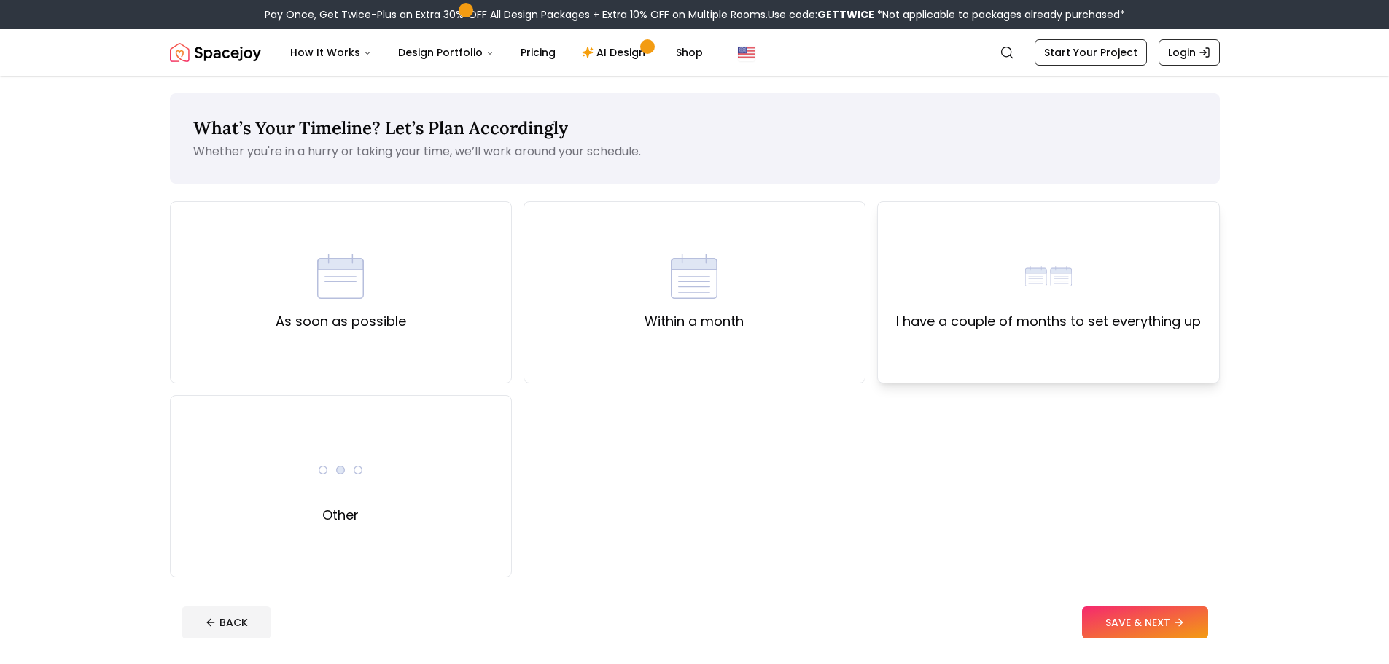
click at [904, 358] on div "I have a couple of months to set everything up" at bounding box center [1048, 292] width 342 height 182
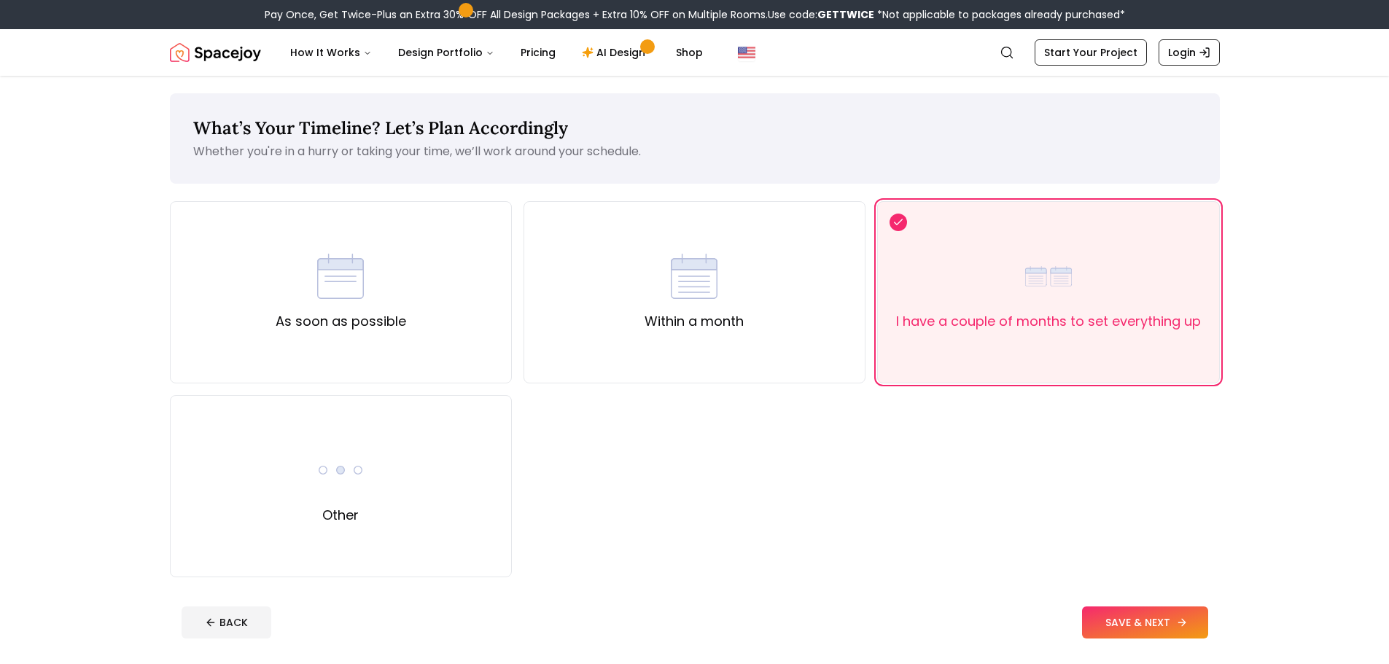
drag, startPoint x: 1122, startPoint y: 602, endPoint x: 1152, endPoint y: 635, distance: 44.4
click at [1131, 614] on footer "BACK SAVE & NEXT" at bounding box center [695, 622] width 1050 height 55
click at [1146, 632] on button "SAVE & NEXT" at bounding box center [1145, 623] width 126 height 32
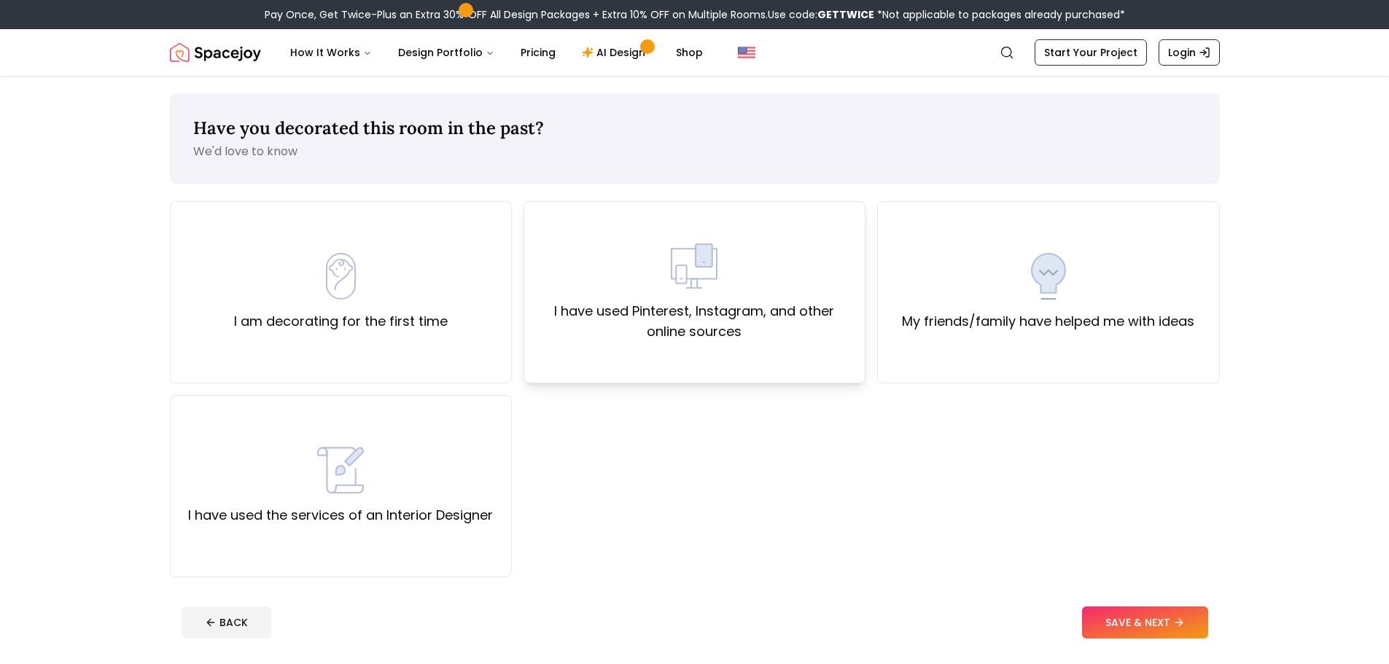
drag, startPoint x: 473, startPoint y: 342, endPoint x: 532, endPoint y: 362, distance: 63.0
click at [473, 343] on div "I am decorating for the first time" at bounding box center [341, 292] width 342 height 182
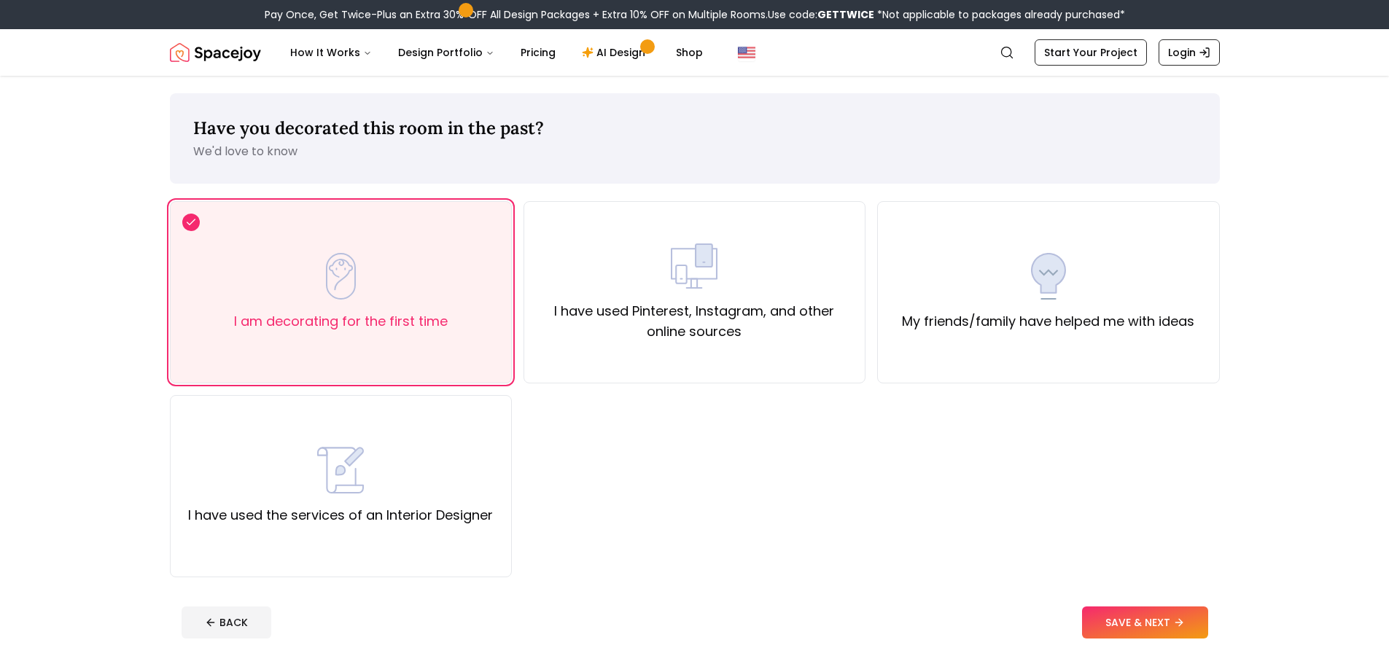
drag, startPoint x: 1159, startPoint y: 616, endPoint x: 952, endPoint y: 515, distance: 230.6
click at [1157, 615] on button "SAVE & NEXT" at bounding box center [1145, 623] width 126 height 32
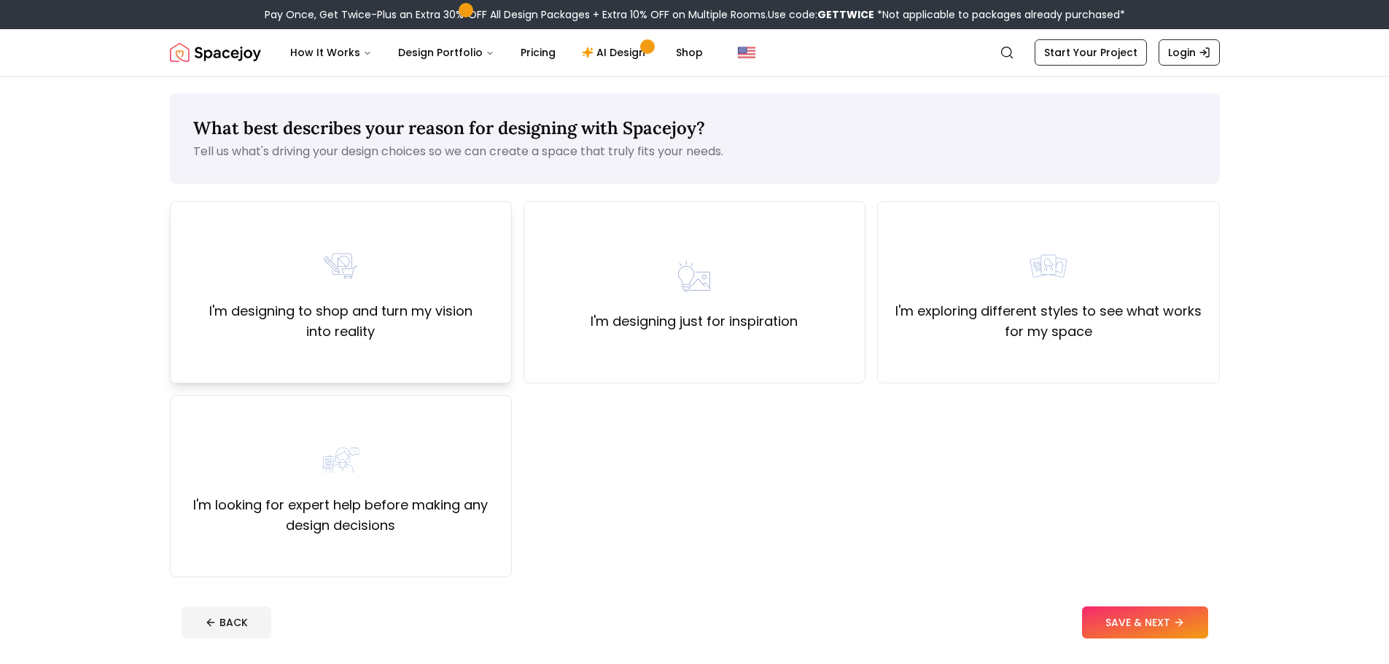
click at [421, 298] on div "I'm designing to shop and turn my vision into reality" at bounding box center [340, 292] width 317 height 99
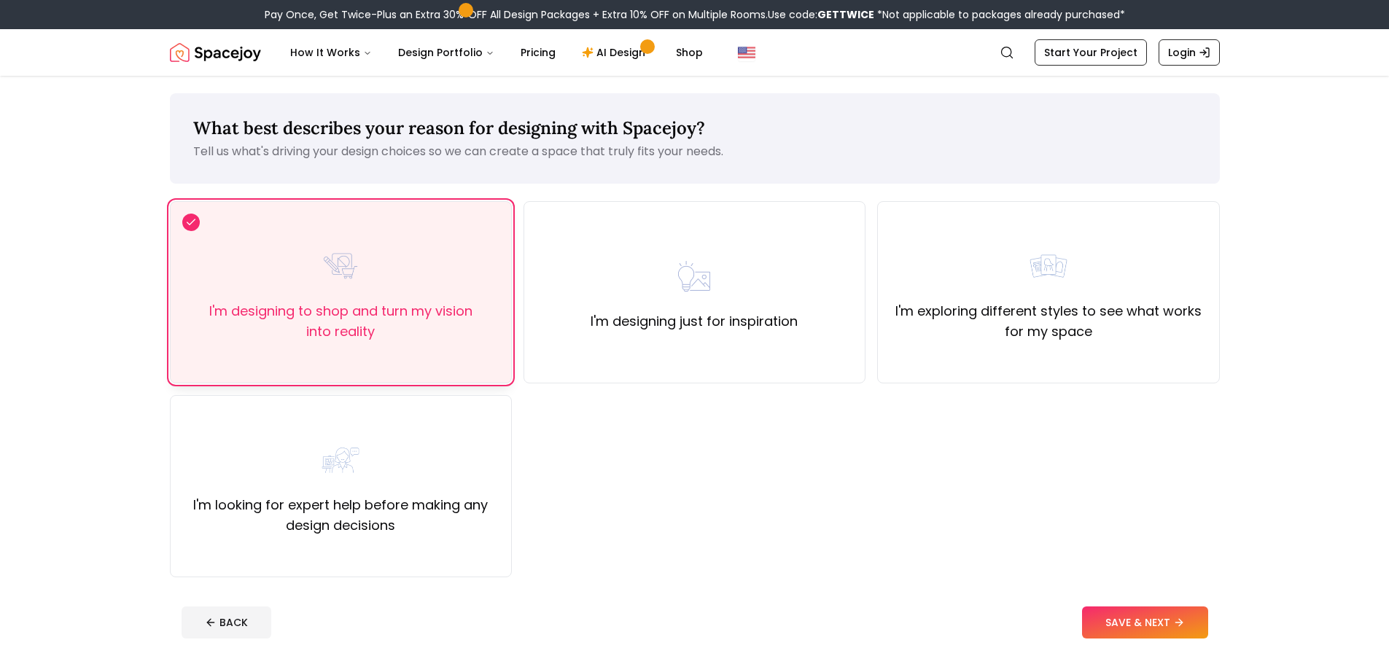
click at [508, 276] on div "I'm designing to shop and turn my vision into reality" at bounding box center [341, 292] width 342 height 182
click at [617, 290] on div "I'm designing just for inspiration" at bounding box center [694, 292] width 207 height 79
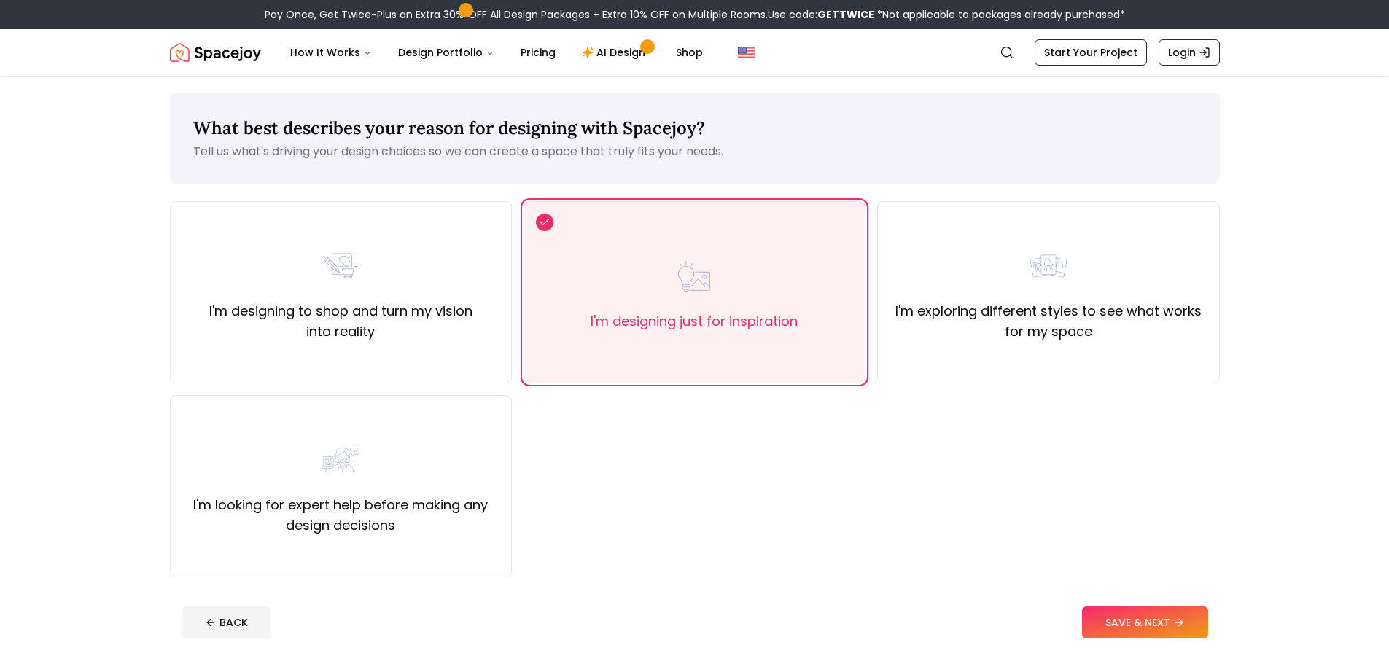
drag, startPoint x: 1106, startPoint y: 581, endPoint x: 1108, endPoint y: 591, distance: 9.6
click at [1107, 587] on div "What best describes your reason for designing with Spacejoy? Tell us what's dri…" at bounding box center [695, 372] width 1120 height 592
drag, startPoint x: 1108, startPoint y: 597, endPoint x: 1108, endPoint y: 607, distance: 10.2
click at [1108, 602] on footer "BACK SAVE & NEXT" at bounding box center [695, 622] width 1050 height 55
click at [1110, 615] on button "SAVE & NEXT" at bounding box center [1145, 623] width 126 height 32
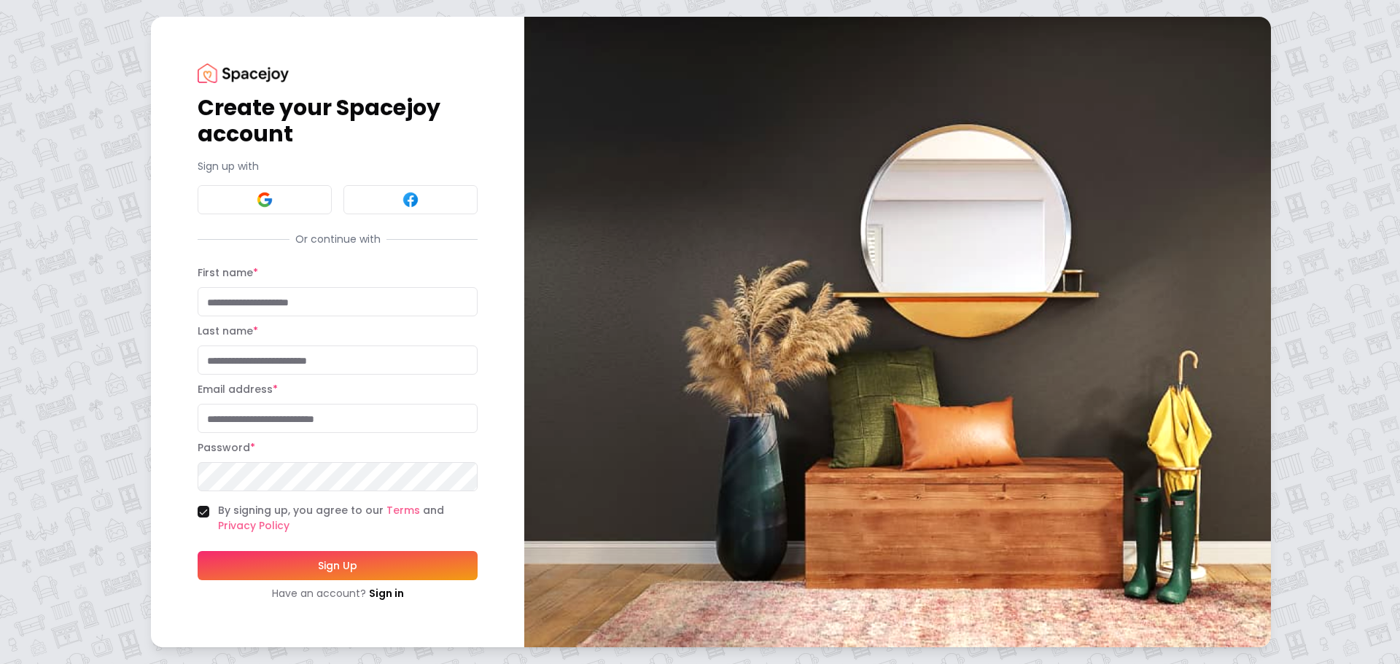
click at [1109, 614] on img at bounding box center [897, 332] width 747 height 631
